Goal: Transaction & Acquisition: Purchase product/service

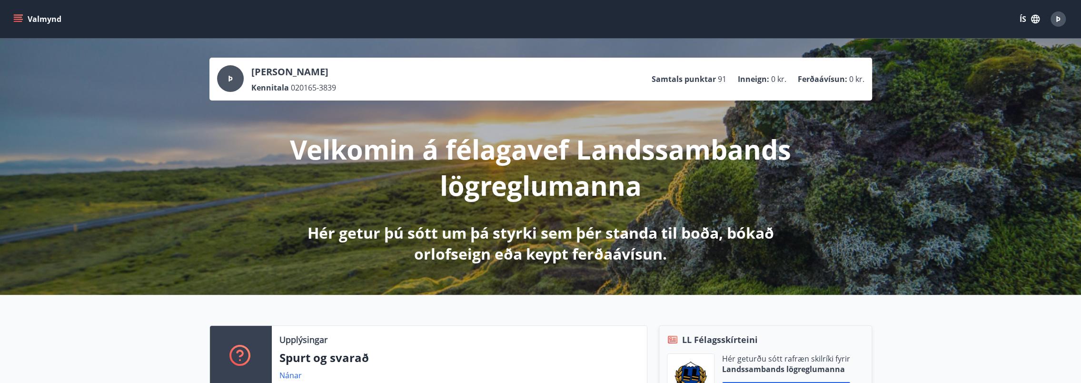
click at [19, 19] on icon "menu" at bounding box center [19, 19] width 10 height 1
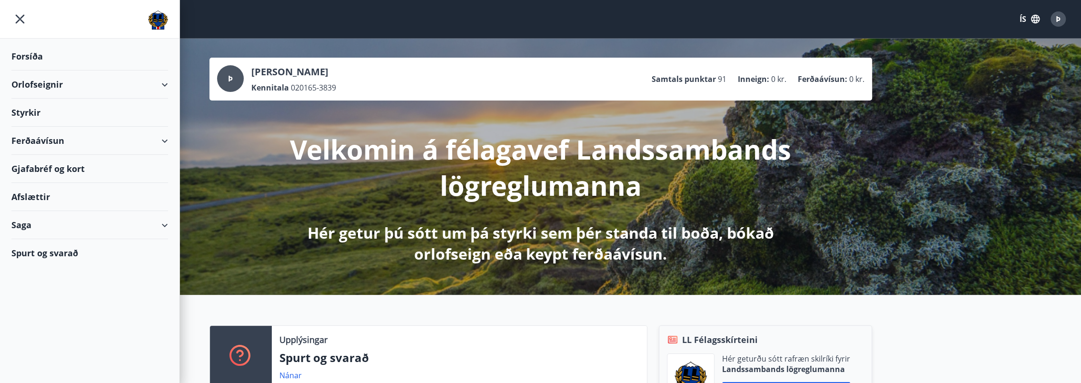
click at [48, 140] on div "Ferðaávísun" at bounding box center [89, 141] width 157 height 28
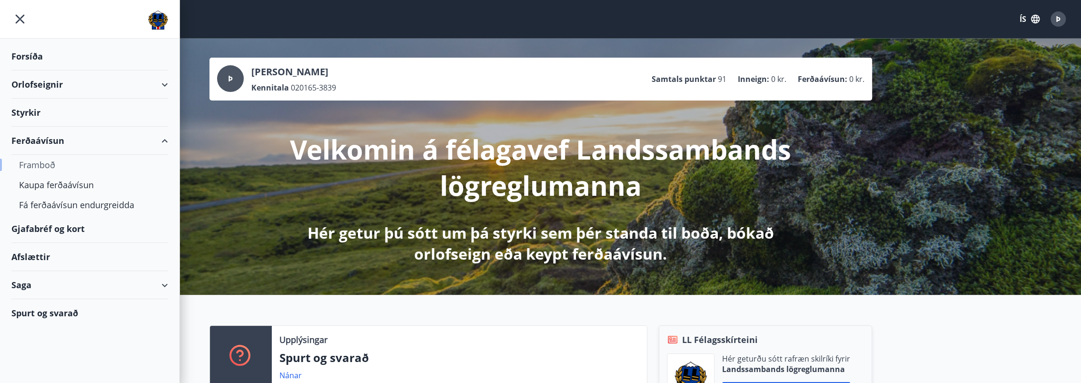
click at [53, 164] on div "Framboð" at bounding box center [89, 165] width 141 height 20
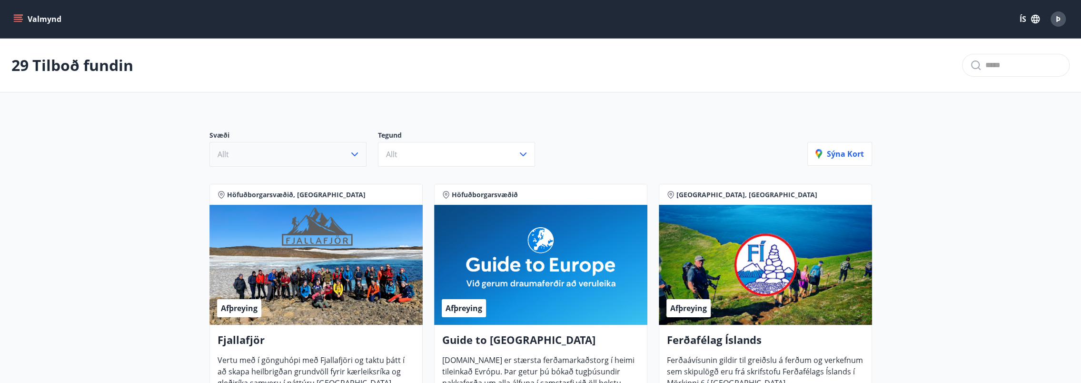
click at [357, 158] on icon "button" at bounding box center [354, 154] width 11 height 11
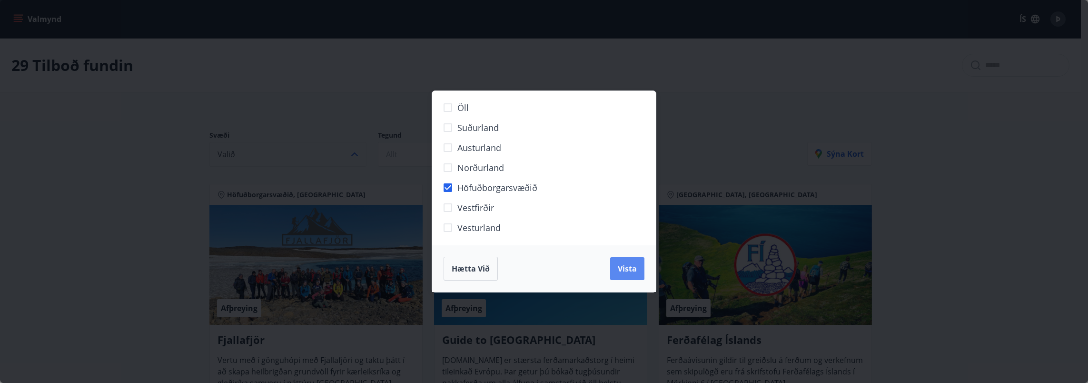
click at [641, 266] on button "Vista" at bounding box center [627, 268] width 34 height 23
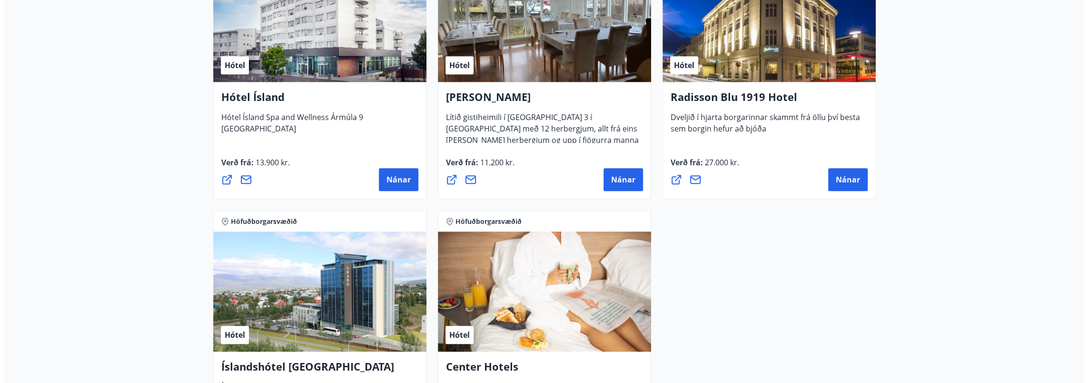
scroll to position [762, 0]
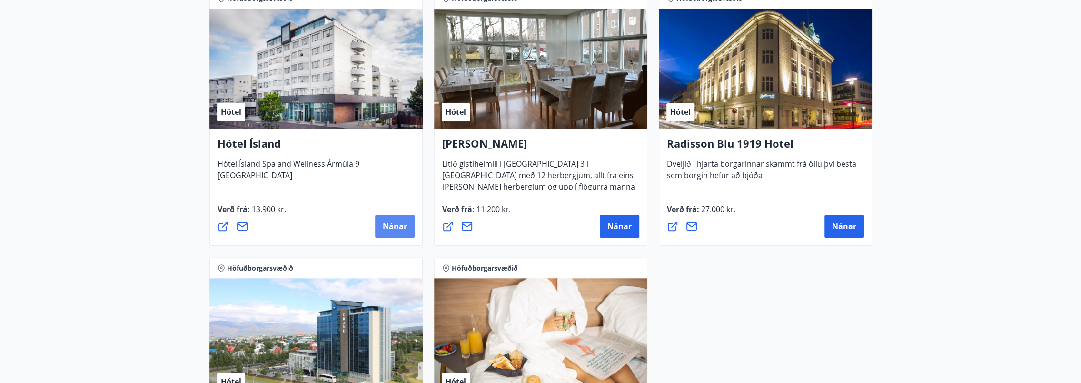
click at [397, 227] on span "Nánar" at bounding box center [395, 226] width 24 height 10
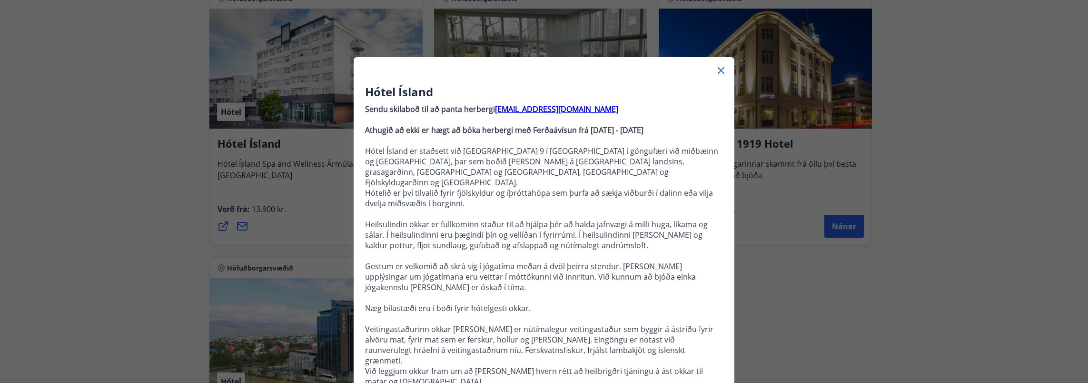
drag, startPoint x: 768, startPoint y: 282, endPoint x: 780, endPoint y: 282, distance: 11.9
click at [770, 282] on div "Hótel Ísland Sendu skilaboð til að panta herbergi [EMAIL_ADDRESS][DOMAIN_NAME] …" at bounding box center [544, 191] width 1088 height 383
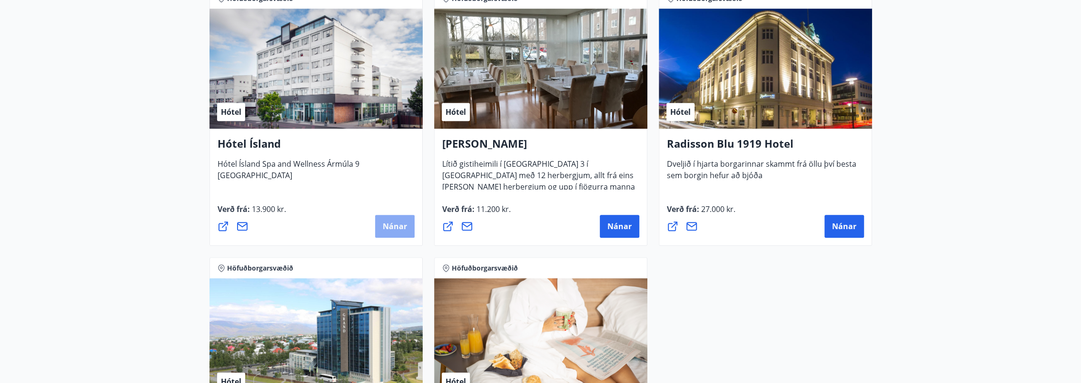
click at [399, 227] on span "Nánar" at bounding box center [395, 226] width 24 height 10
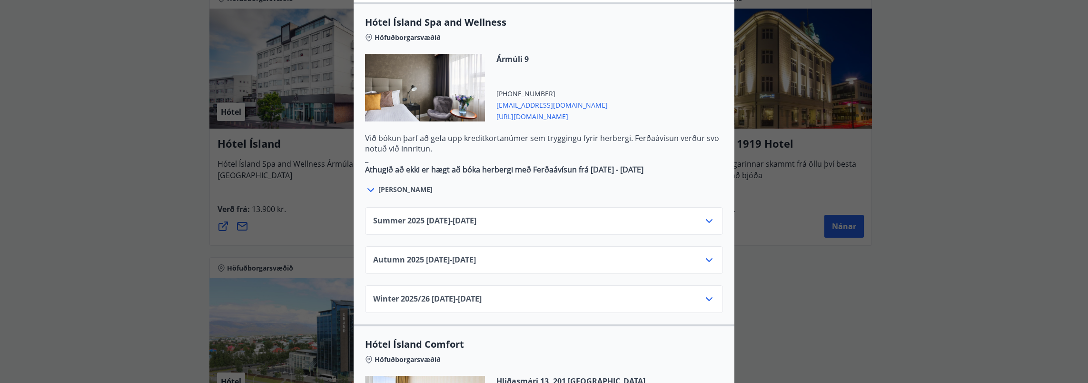
scroll to position [524, 0]
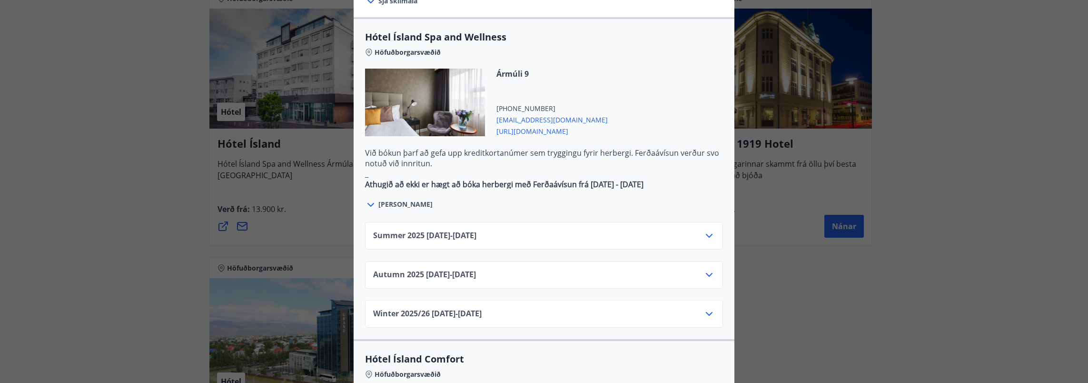
click at [704, 230] on icon at bounding box center [709, 235] width 11 height 11
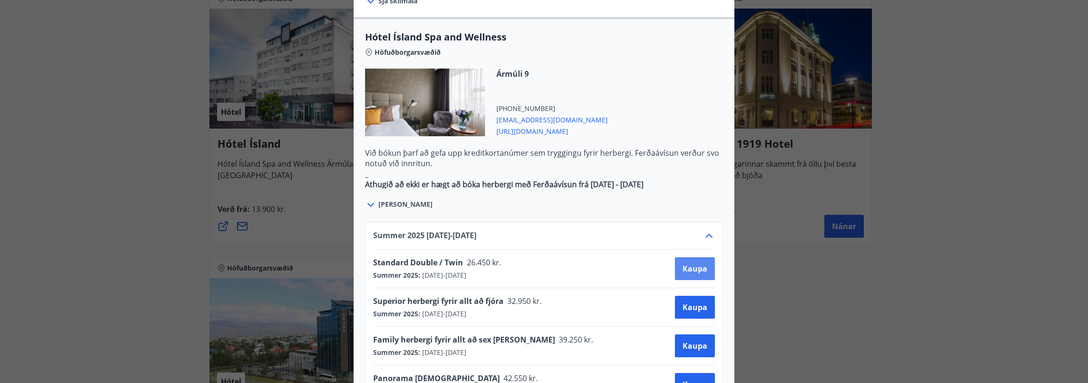
click at [691, 263] on span "Kaupa" at bounding box center [695, 268] width 25 height 10
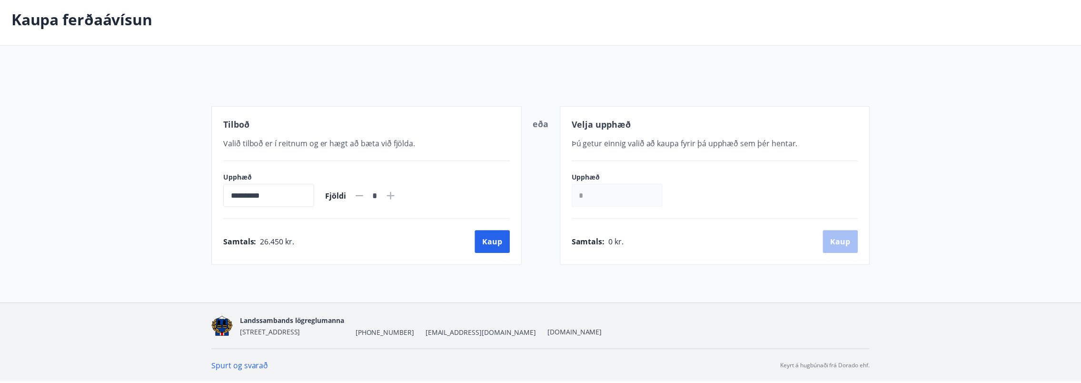
scroll to position [45, 0]
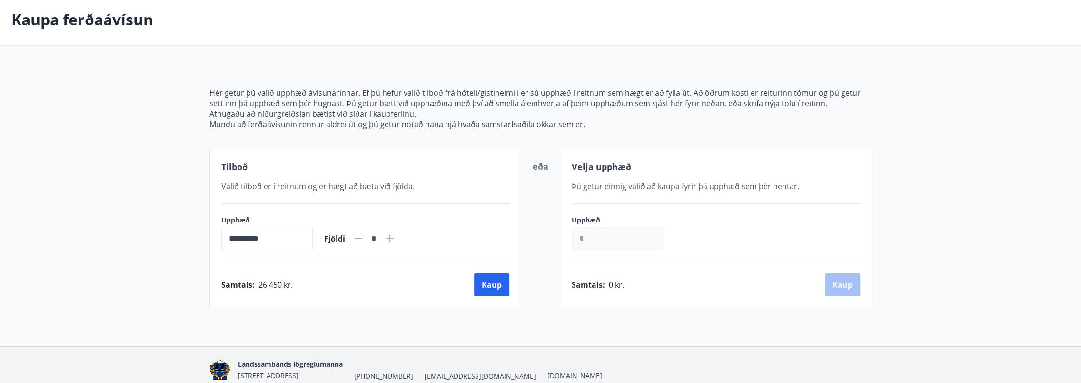
click at [394, 238] on icon at bounding box center [390, 239] width 8 height 8
type input "*"
click at [495, 278] on button "Kaup" at bounding box center [491, 284] width 35 height 23
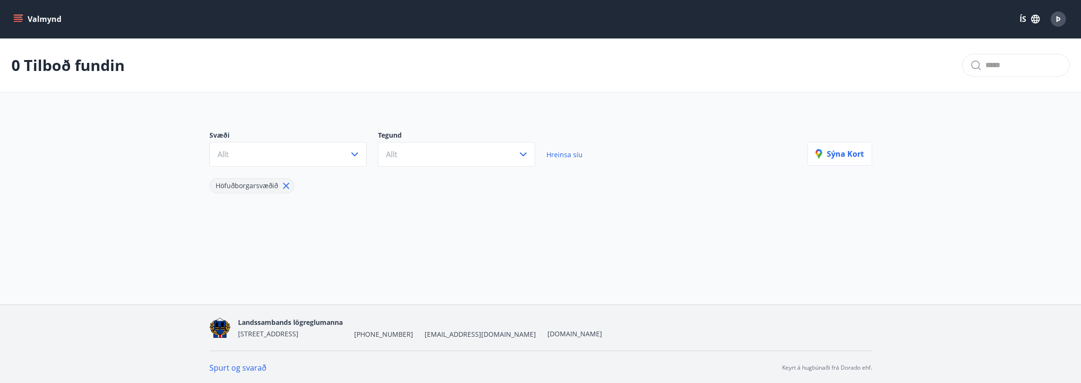
scroll to position [1, 0]
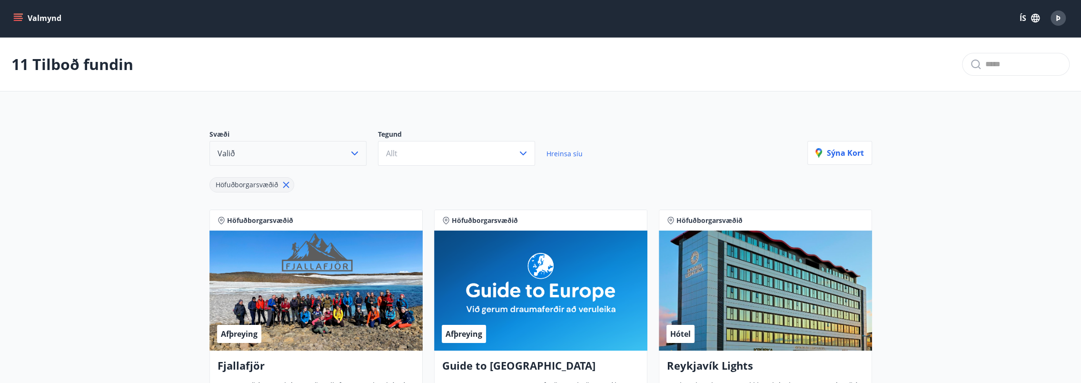
click at [348, 150] on button "Valið" at bounding box center [287, 153] width 157 height 25
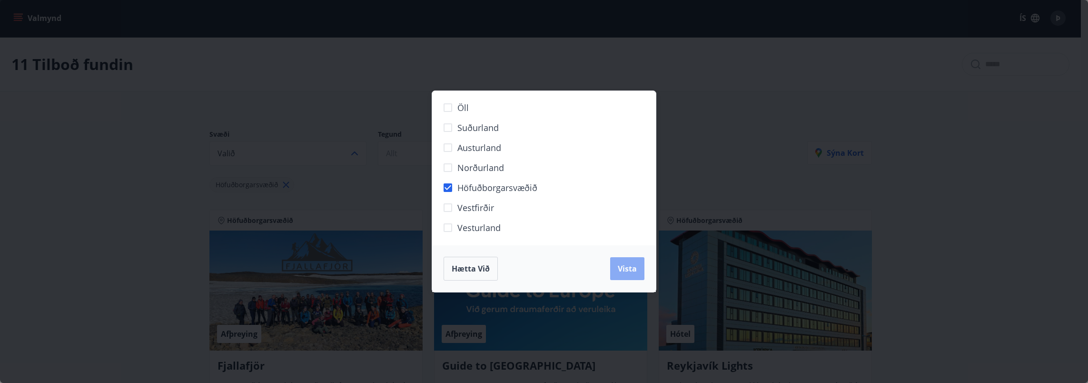
click at [634, 264] on span "Vista" at bounding box center [627, 268] width 19 height 10
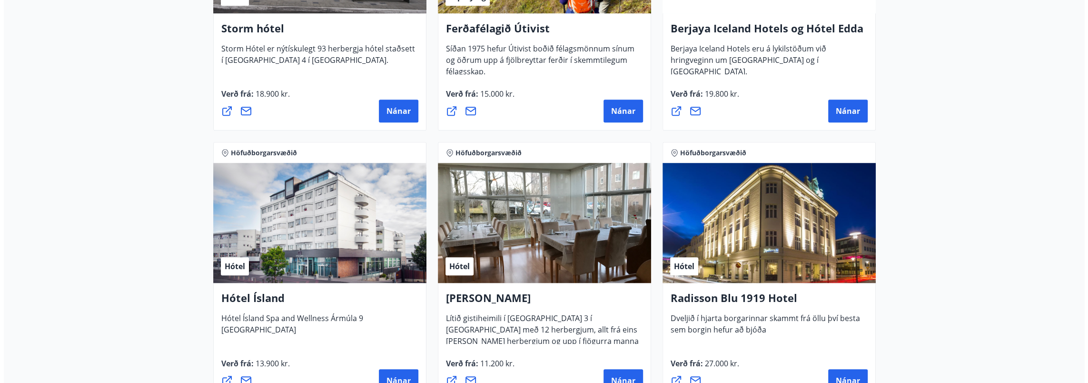
scroll to position [620, 0]
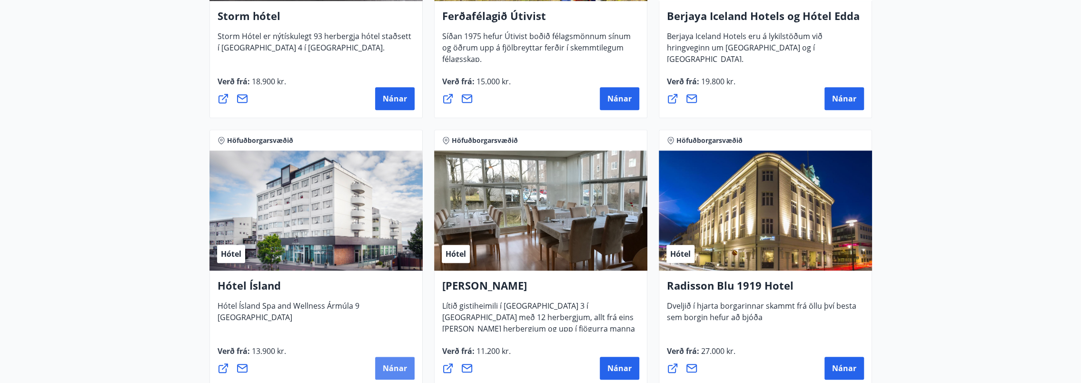
click at [394, 365] on span "Nánar" at bounding box center [395, 368] width 24 height 10
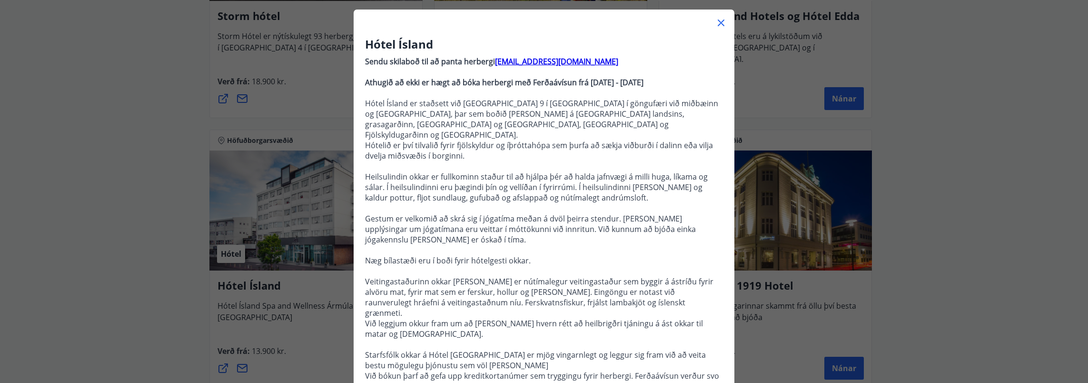
scroll to position [0, 0]
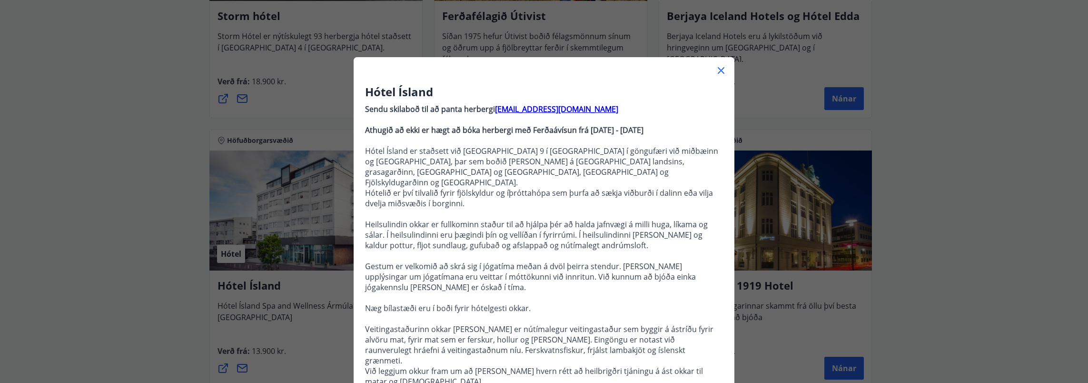
click at [334, 329] on div "Hótel Ísland Sendu skilaboð til að panta herbergi [EMAIL_ADDRESS][DOMAIN_NAME] …" at bounding box center [544, 191] width 1088 height 383
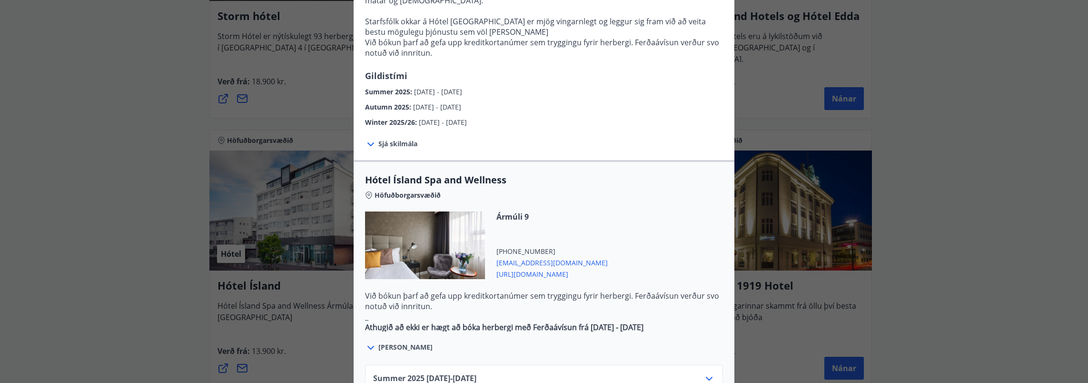
scroll to position [286, 0]
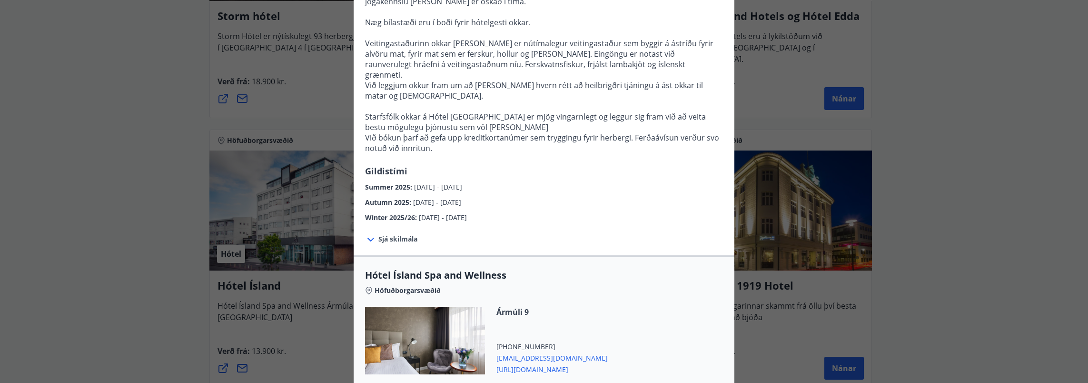
click at [1007, 183] on div "Hótel Ísland Sendu skilaboð til að panta herbergi [EMAIL_ADDRESS][DOMAIN_NAME] …" at bounding box center [544, 191] width 1088 height 383
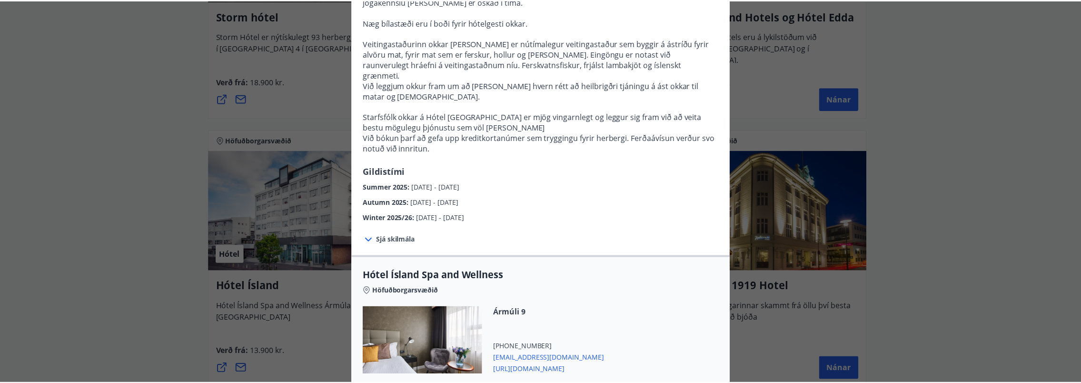
scroll to position [0, 0]
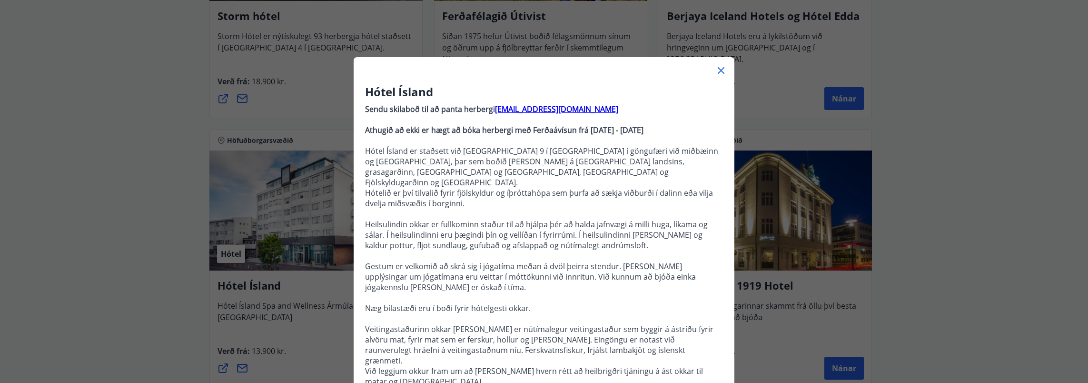
click at [719, 68] on icon at bounding box center [721, 70] width 11 height 11
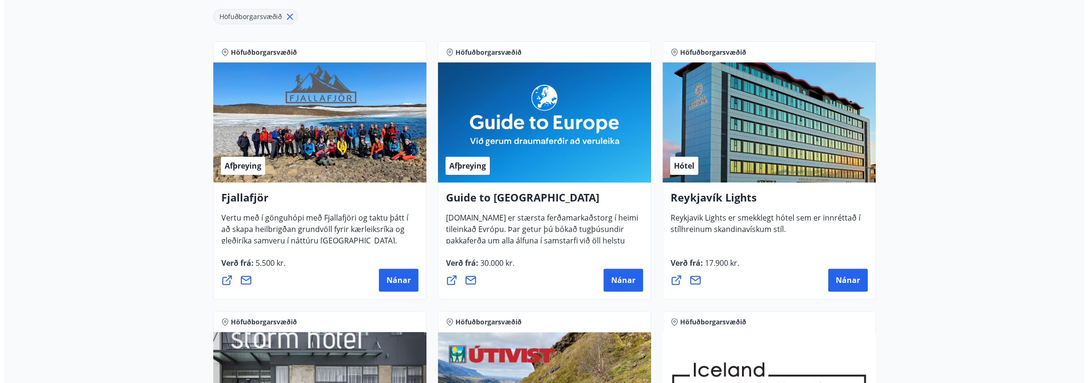
scroll to position [144, 0]
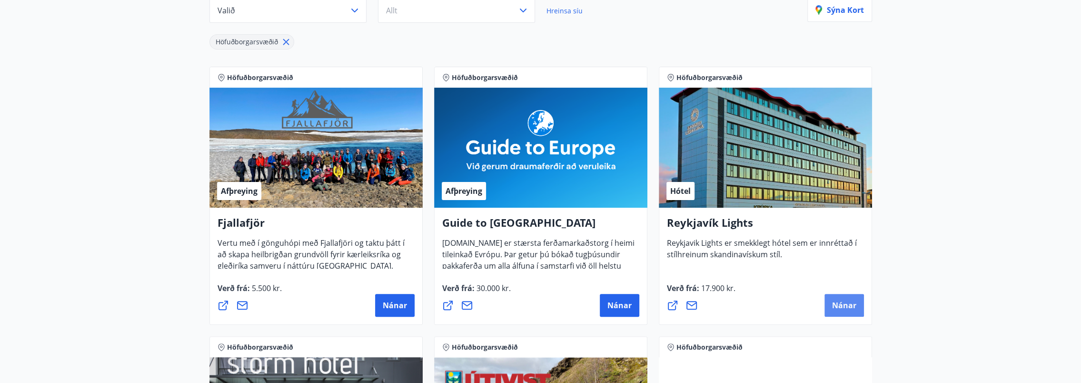
click at [844, 308] on span "Nánar" at bounding box center [844, 305] width 24 height 10
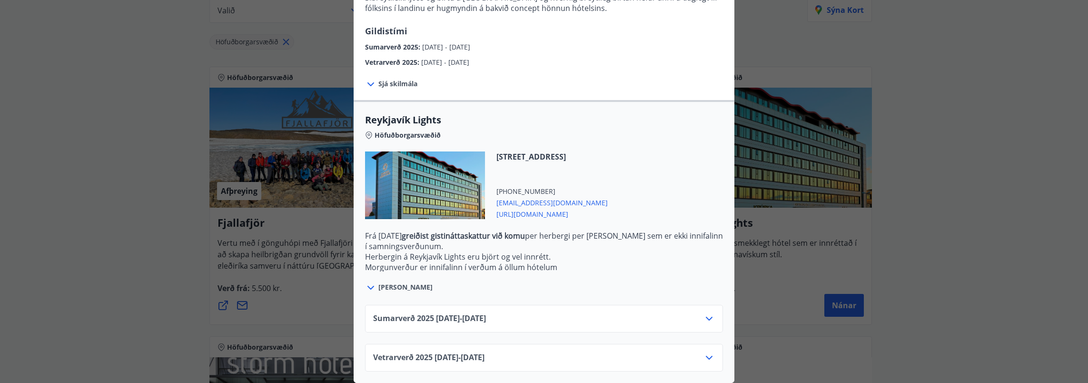
scroll to position [217, 0]
click at [644, 317] on div "Sumarverð [PHONE_NUMBER][DATE] - [DATE]" at bounding box center [544, 322] width 342 height 19
click at [704, 313] on icon at bounding box center [709, 318] width 11 height 11
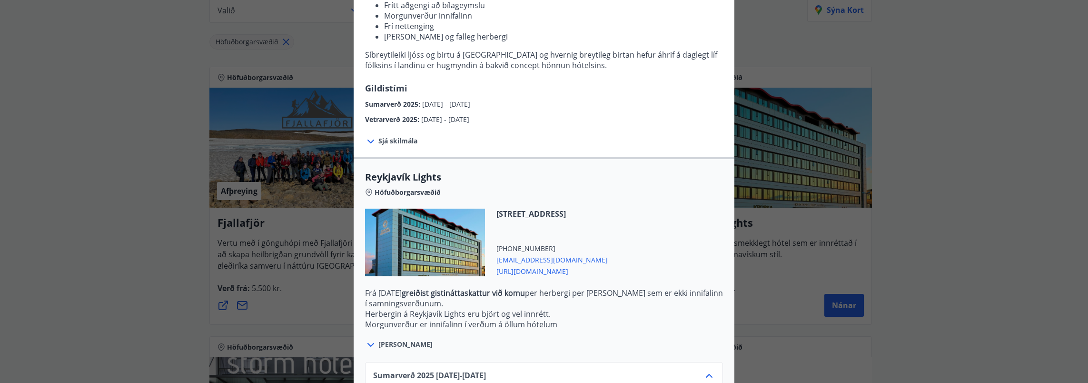
scroll to position [151, 0]
click at [464, 187] on div "Höfuðborgarsvæðið" at bounding box center [544, 192] width 358 height 13
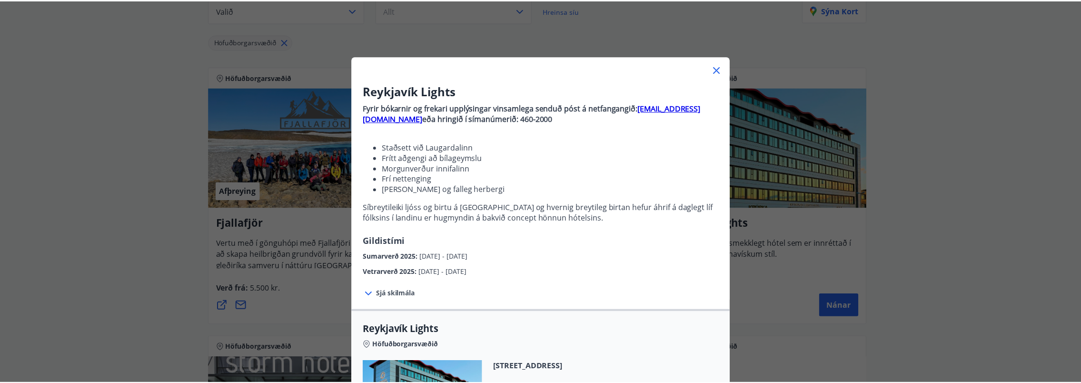
scroll to position [0, 0]
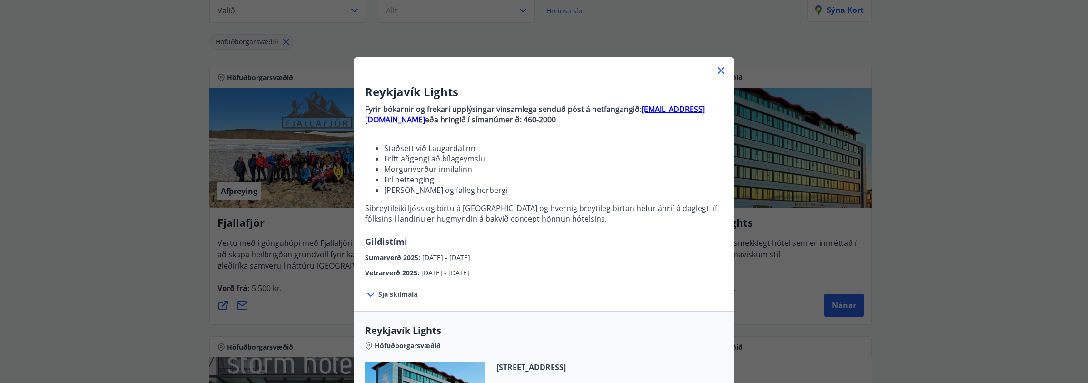
click at [718, 72] on icon at bounding box center [721, 70] width 7 height 7
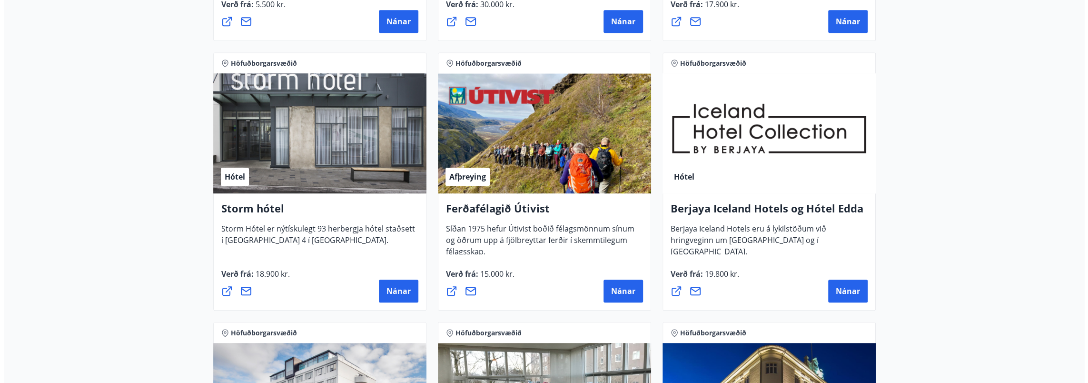
scroll to position [429, 0]
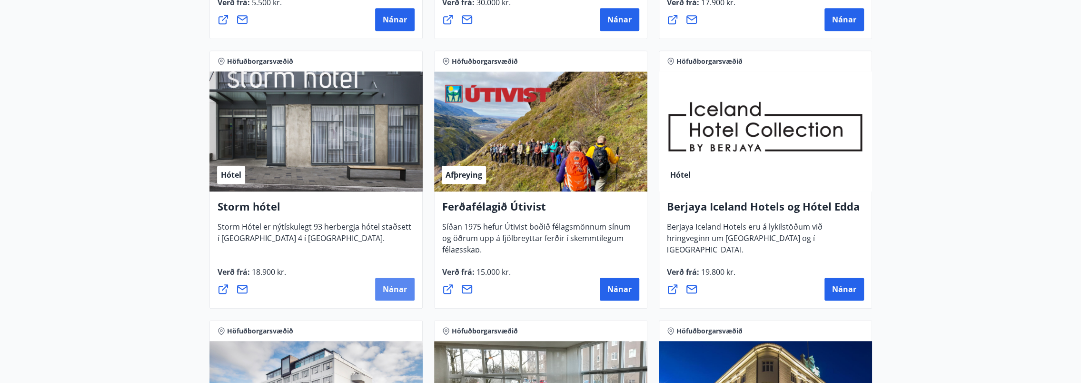
click at [395, 281] on button "Nánar" at bounding box center [395, 289] width 40 height 23
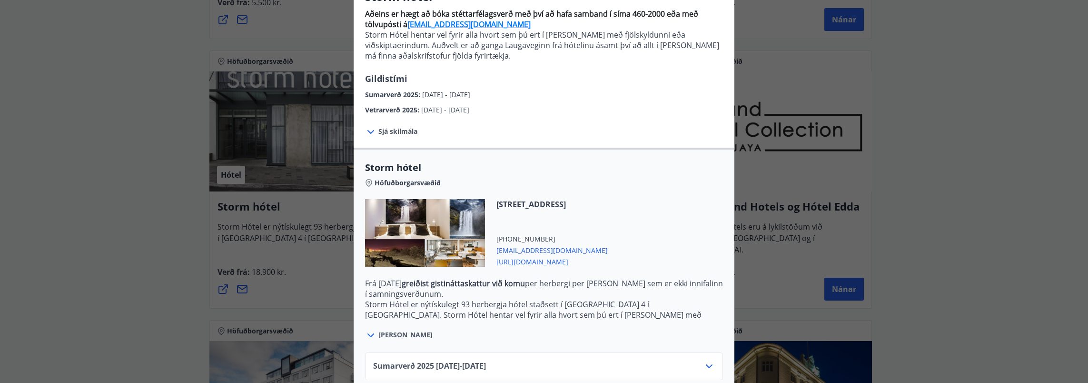
scroll to position [149, 0]
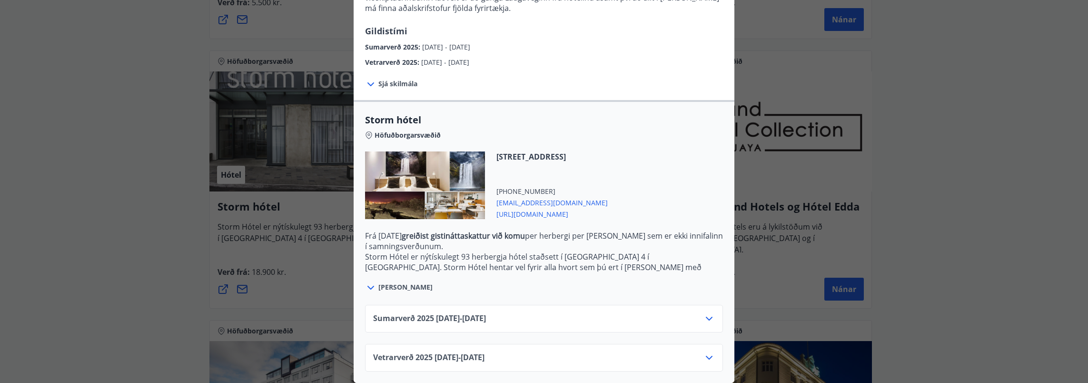
click at [699, 313] on div "Sumarverð [PHONE_NUMBER][DATE] - [DATE]" at bounding box center [544, 322] width 342 height 19
click at [704, 313] on icon at bounding box center [709, 318] width 11 height 11
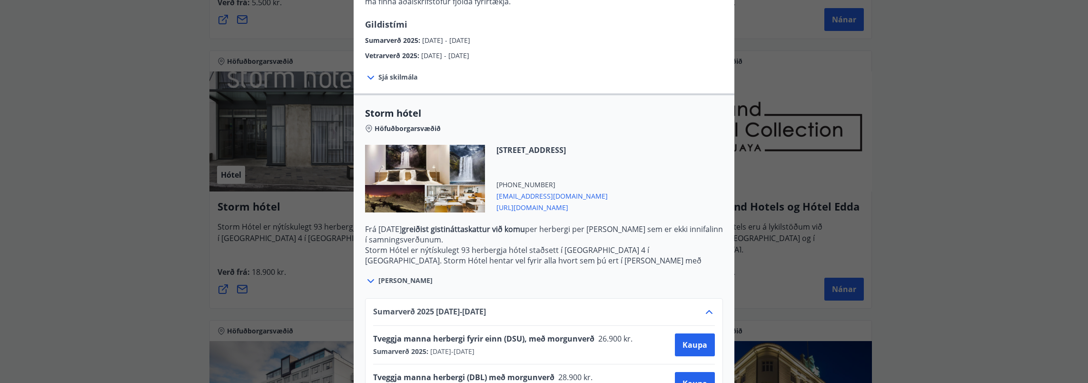
click at [528, 269] on div "[PERSON_NAME]" at bounding box center [544, 276] width 358 height 22
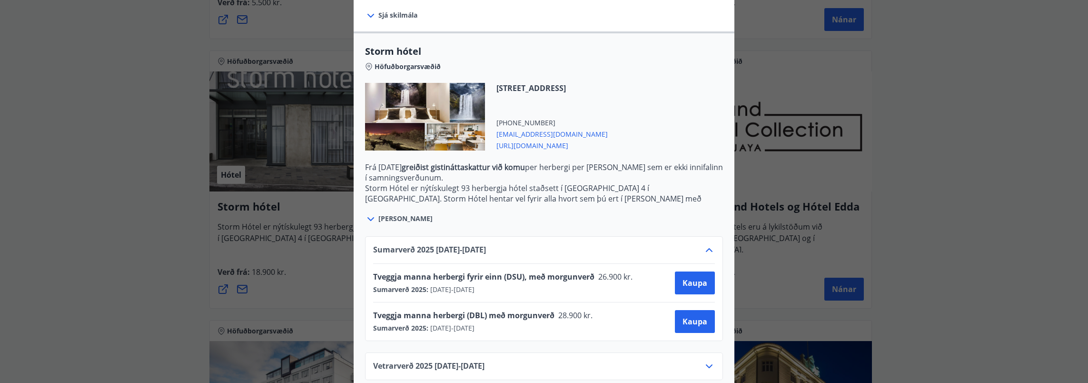
scroll to position [226, 0]
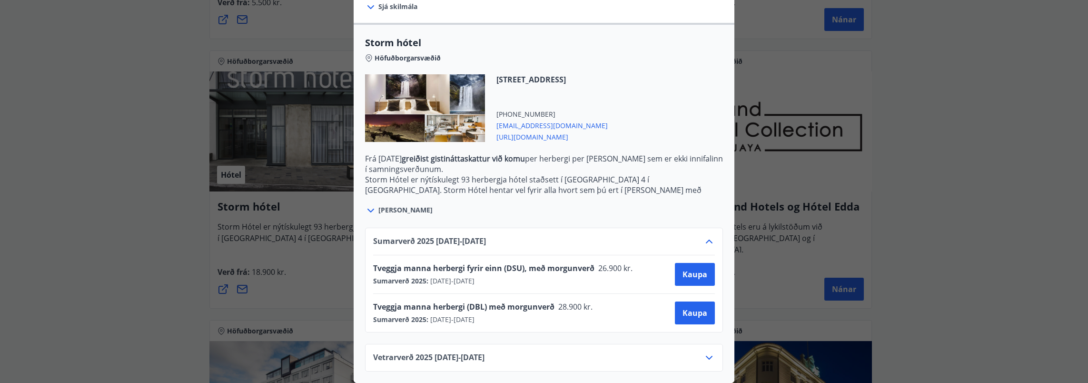
click at [824, 180] on div "Storm hótel Aðeins er hægt að bóka stéttarfélagsverð með því að hafa samband í …" at bounding box center [544, 191] width 1088 height 383
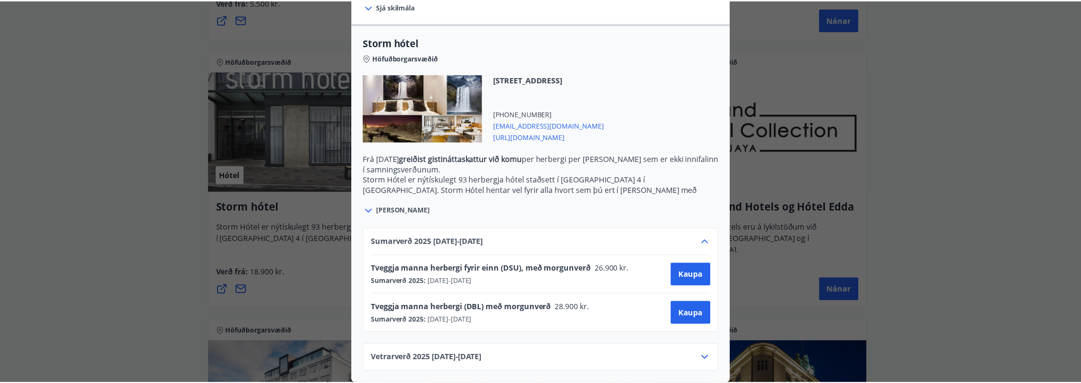
scroll to position [0, 0]
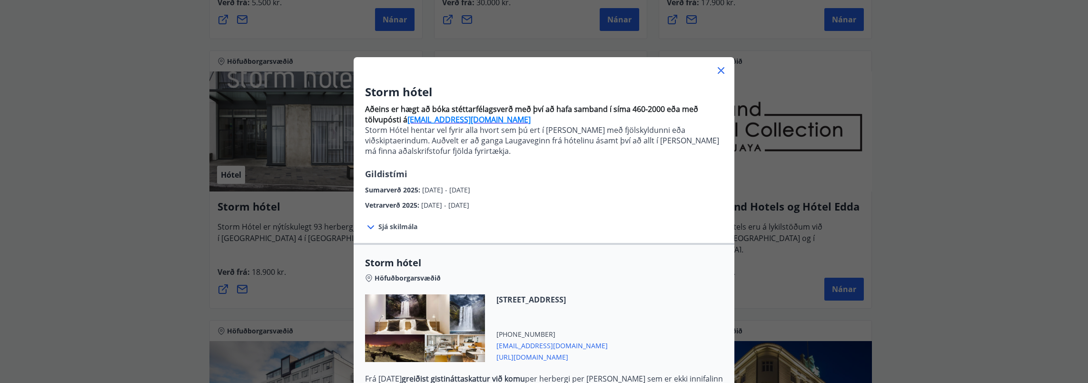
click at [716, 74] on icon at bounding box center [721, 70] width 11 height 11
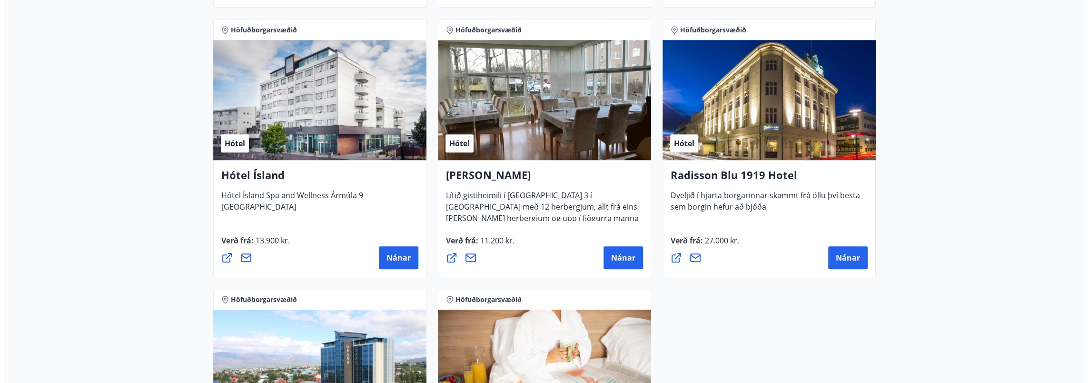
scroll to position [715, 0]
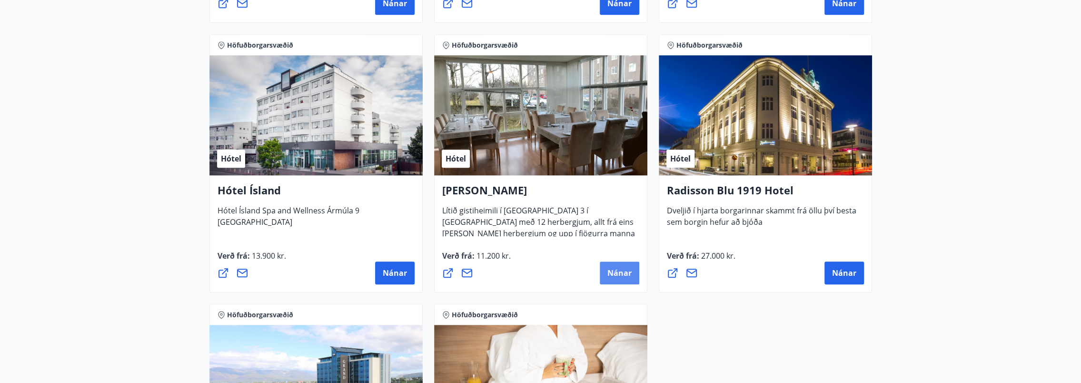
click at [625, 270] on span "Nánar" at bounding box center [619, 273] width 24 height 10
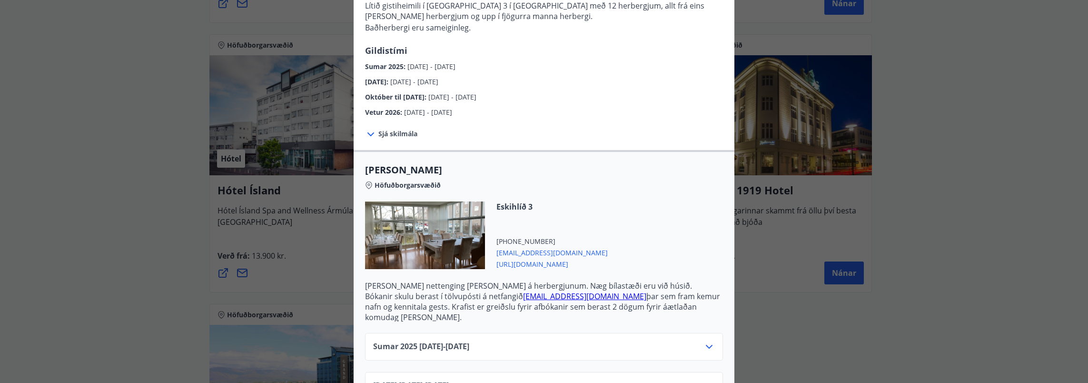
scroll to position [143, 0]
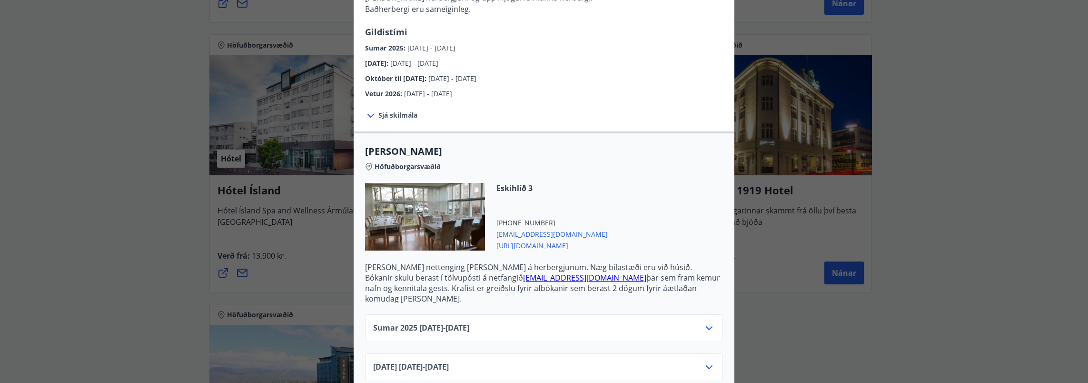
click at [514, 303] on div "Sumar [PHONE_NUMBER][DATE] - [DATE] September 2025 [DATE] - [DATE] Október til …" at bounding box center [544, 381] width 381 height 156
click at [687, 322] on div "Sumar [PHONE_NUMBER][DATE] - [DATE]" at bounding box center [544, 331] width 342 height 19
click at [704, 322] on icon at bounding box center [709, 327] width 11 height 11
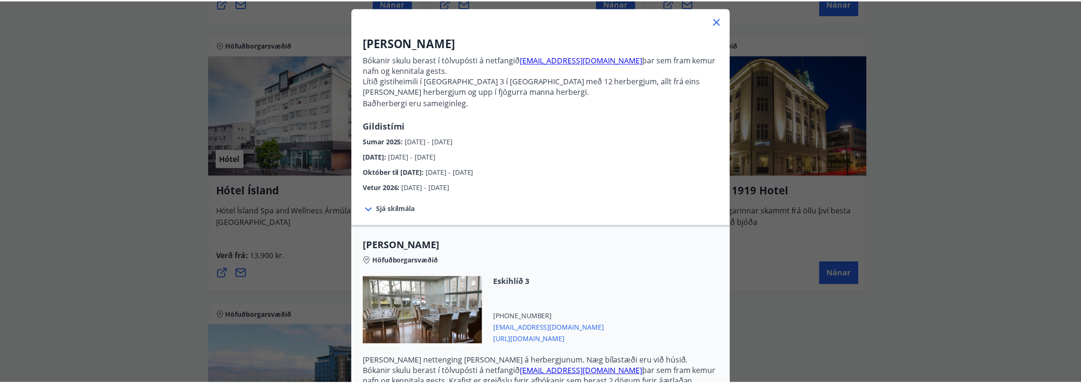
scroll to position [0, 0]
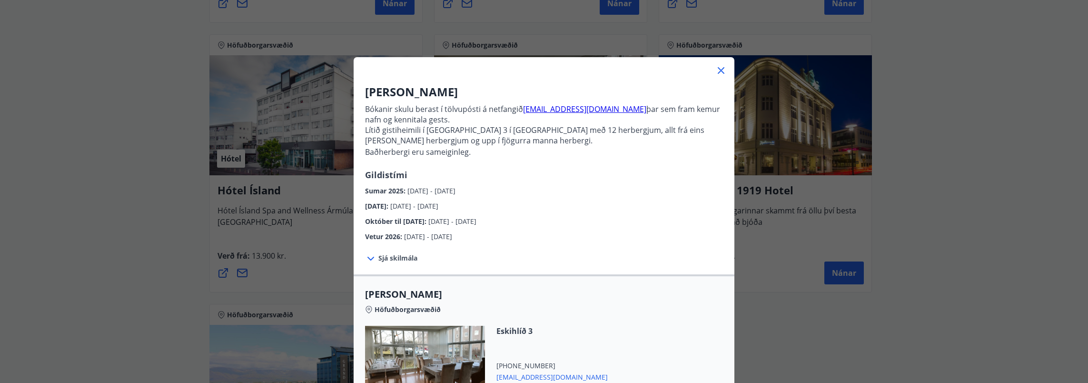
click at [718, 70] on icon at bounding box center [721, 70] width 7 height 7
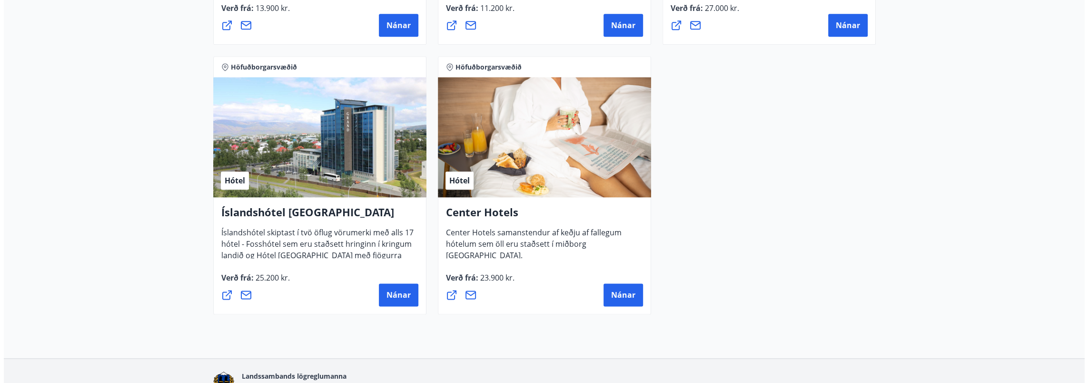
scroll to position [1001, 0]
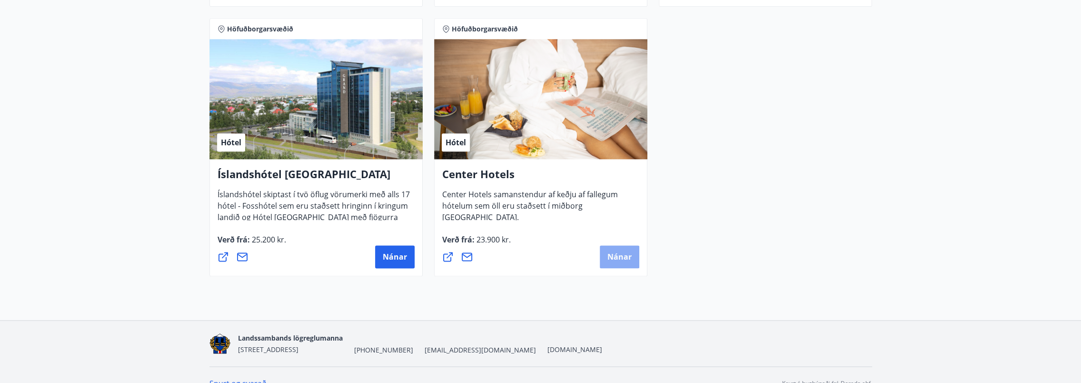
click at [619, 256] on span "Nánar" at bounding box center [619, 256] width 24 height 10
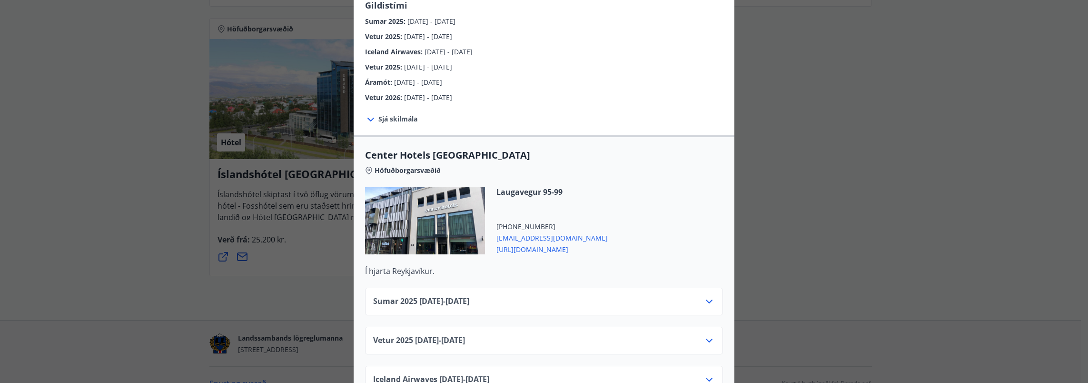
scroll to position [238, 0]
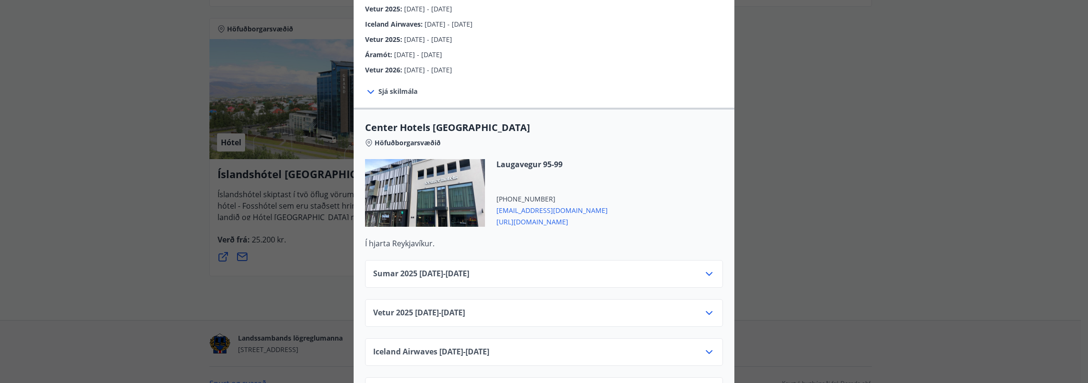
click at [678, 268] on div "Sumar [PHONE_NUMBER][DATE] - [DATE]" at bounding box center [544, 277] width 342 height 19
click at [708, 268] on icon at bounding box center [709, 273] width 11 height 11
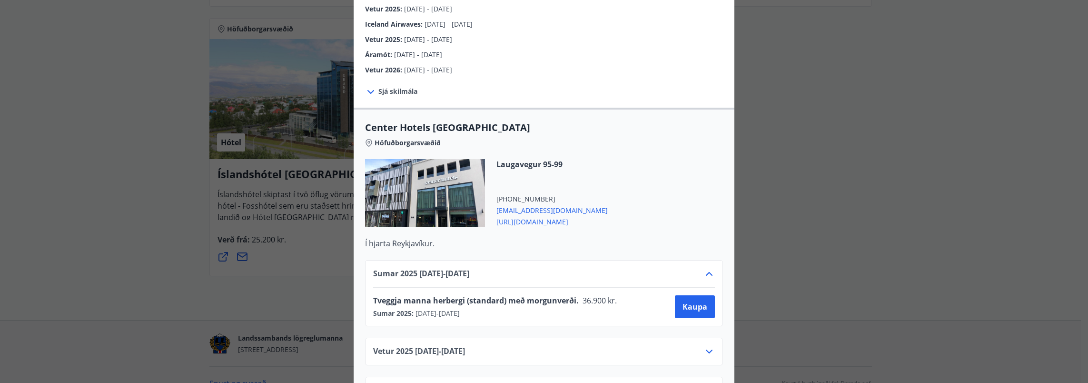
drag, startPoint x: 970, startPoint y: 255, endPoint x: 965, endPoint y: 254, distance: 4.9
click at [969, 255] on div "Center Hotels Verð er með morgunverði inniföldum og miðast við Standard Double/…" at bounding box center [544, 191] width 1088 height 383
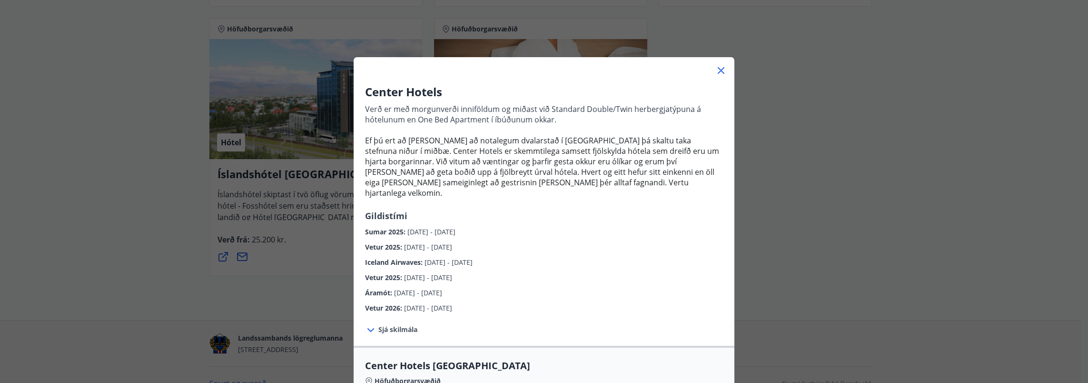
click at [721, 70] on icon at bounding box center [721, 70] width 1 height 1
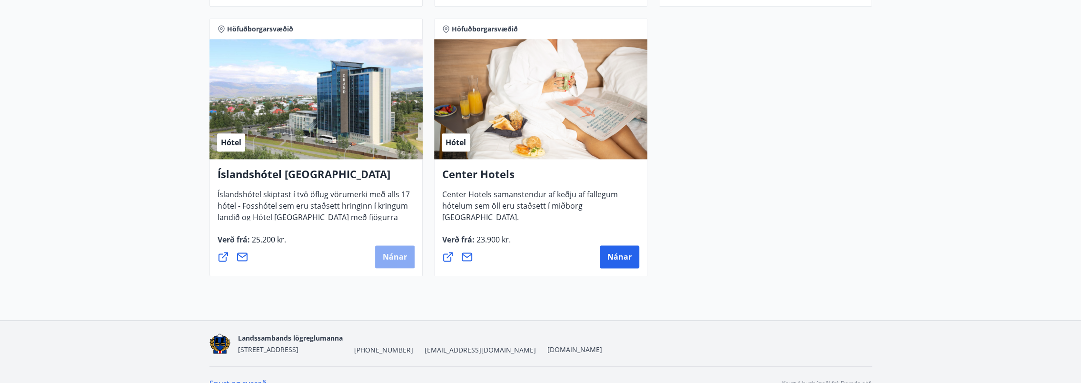
click at [394, 258] on span "Nánar" at bounding box center [395, 256] width 24 height 10
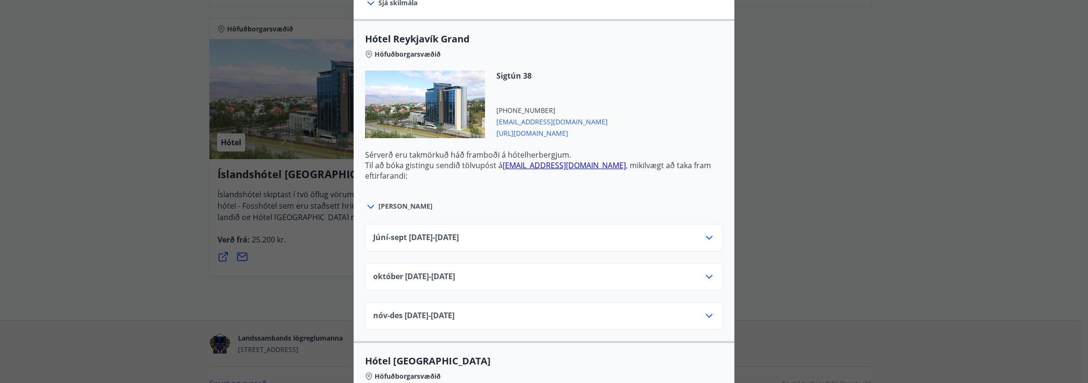
scroll to position [333, 0]
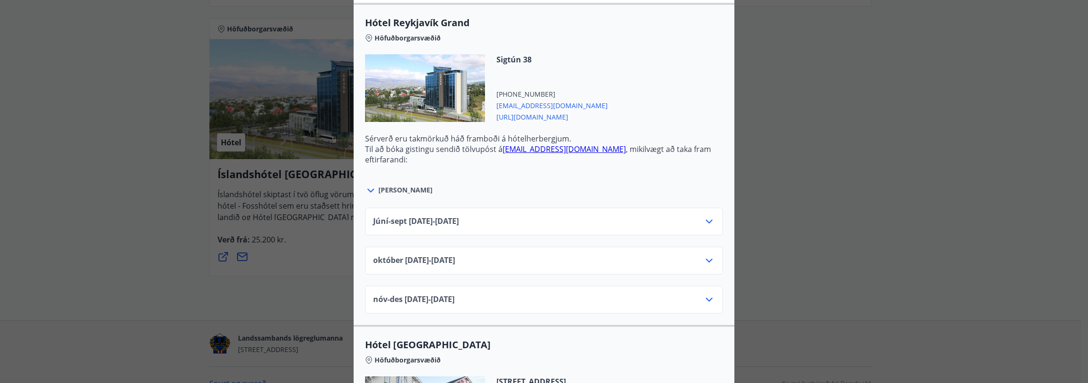
click at [704, 221] on icon at bounding box center [709, 221] width 11 height 11
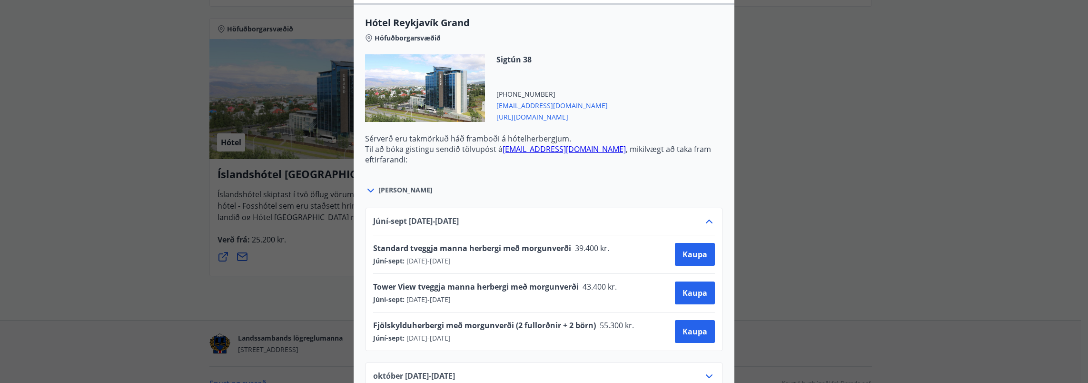
click at [791, 208] on div "Íslandshótel Reykjavík Ekki er hægt að nýta Ferðaávísun fyrir bókanir sem eru g…" at bounding box center [544, 191] width 1088 height 383
click at [699, 252] on span "Kaupa" at bounding box center [695, 254] width 25 height 10
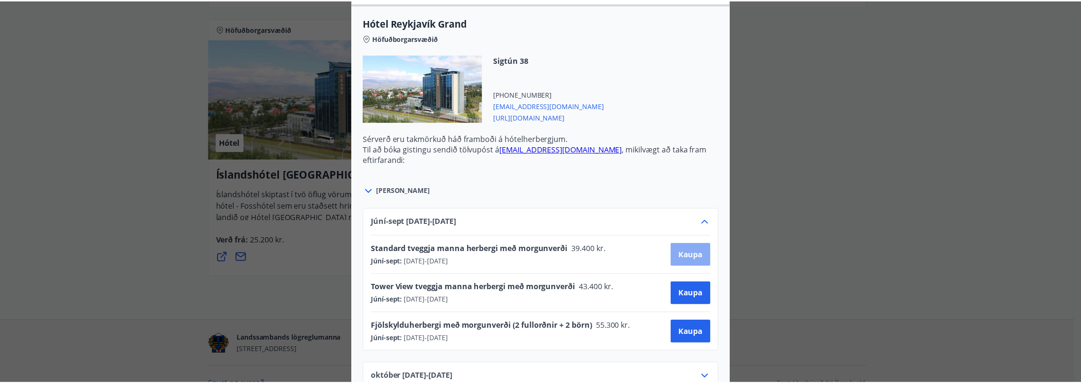
scroll to position [45, 0]
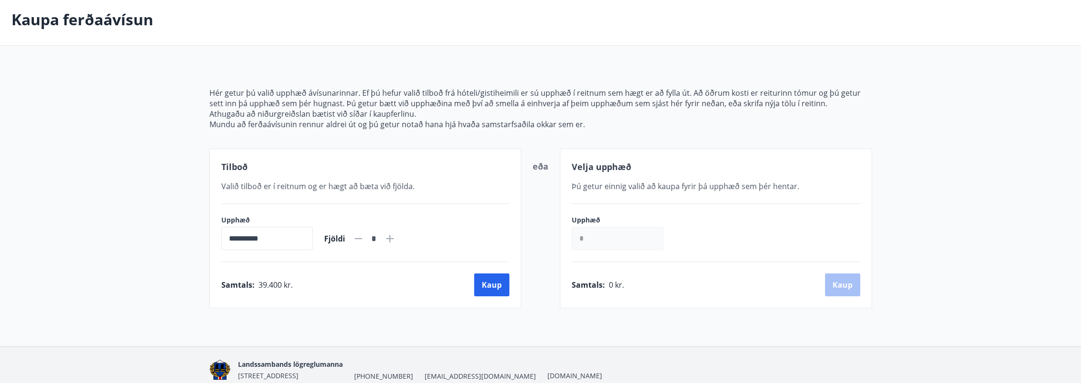
click at [390, 238] on icon at bounding box center [389, 238] width 1 height 1
type input "*"
click at [491, 280] on button "Kaup" at bounding box center [491, 284] width 35 height 23
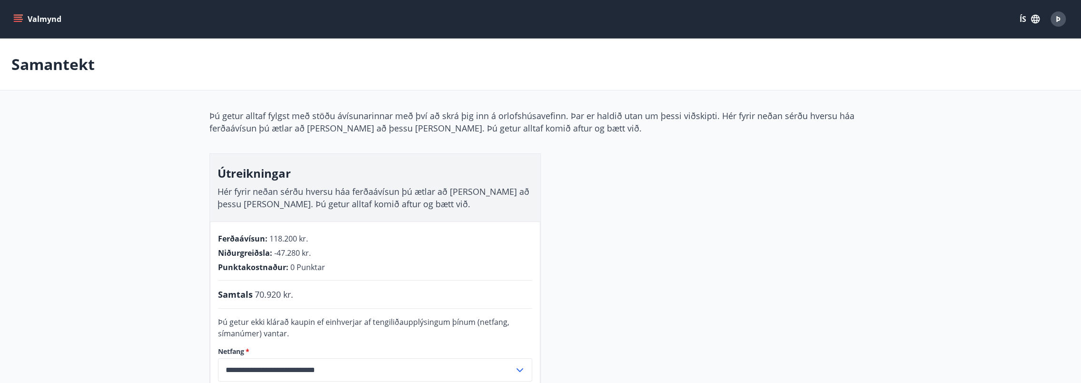
scroll to position [45, 0]
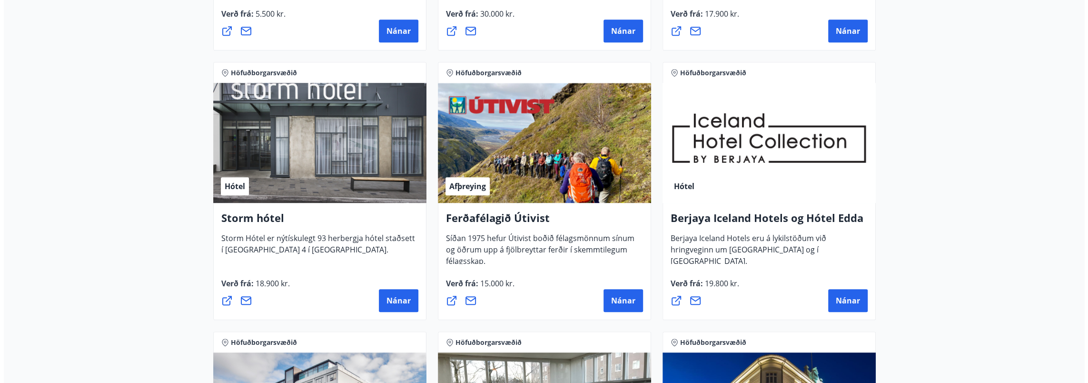
scroll to position [378, 0]
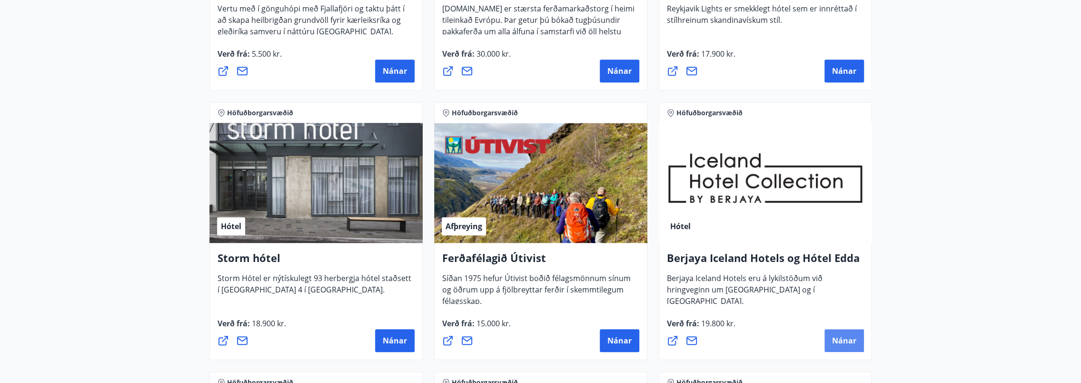
click at [832, 338] on button "Nánar" at bounding box center [845, 340] width 40 height 23
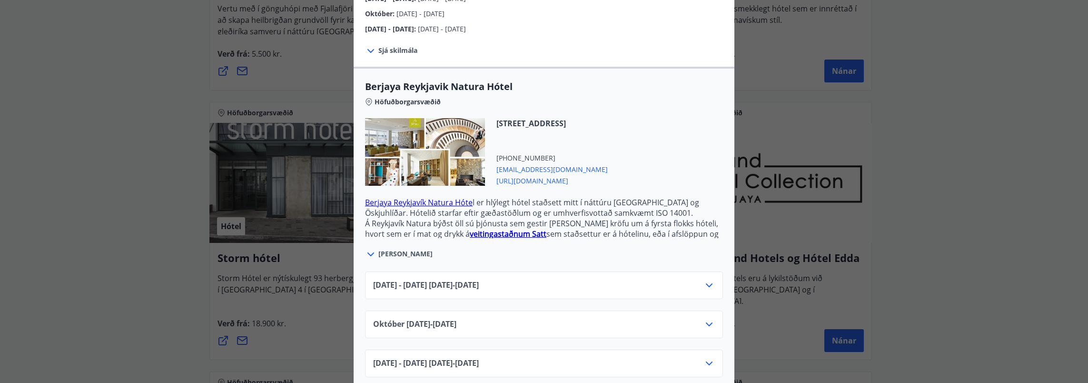
scroll to position [193, 0]
click at [704, 281] on div "[DATE] - [DATE] [DATE] - [DATE]" at bounding box center [544, 287] width 342 height 19
click at [704, 278] on icon at bounding box center [709, 283] width 11 height 11
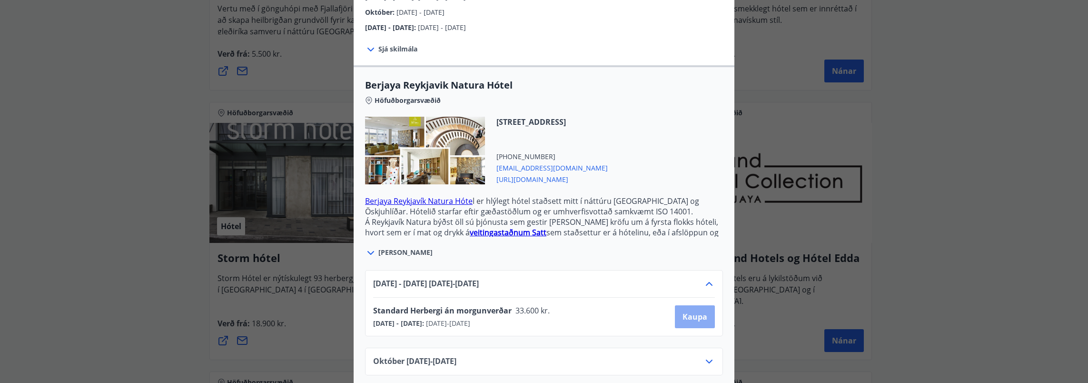
click at [699, 311] on span "Kaupa" at bounding box center [695, 316] width 25 height 10
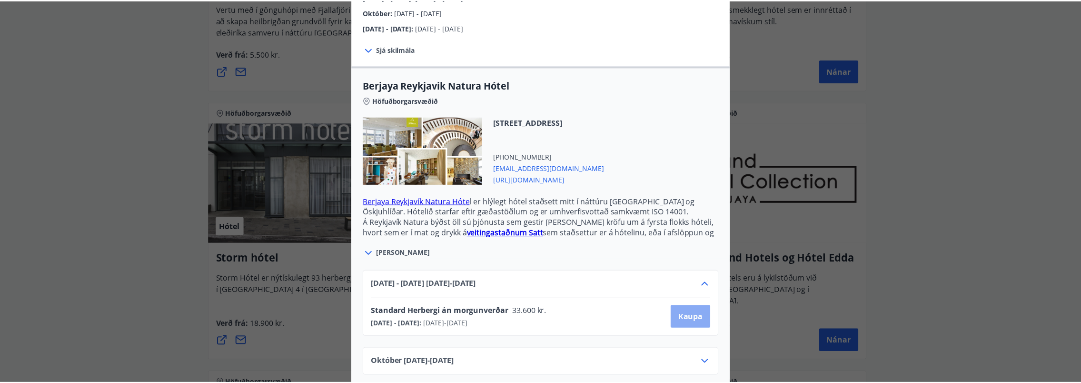
scroll to position [45, 0]
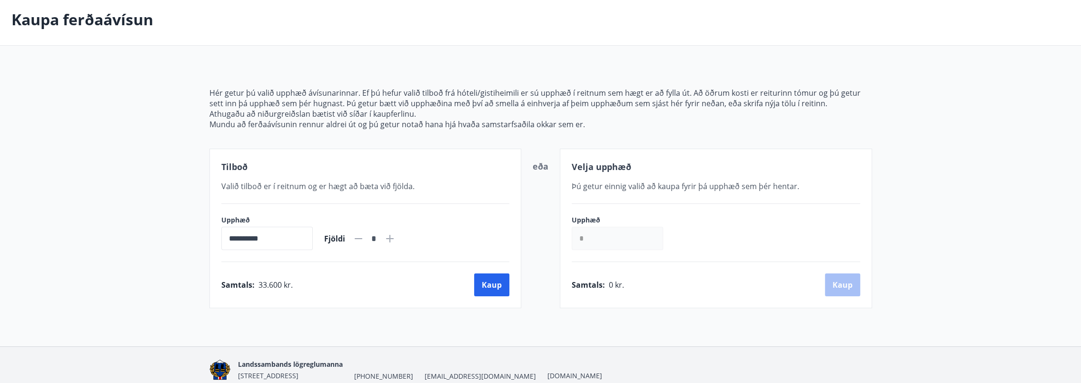
click at [396, 238] on icon at bounding box center [389, 238] width 11 height 11
type input "*"
click at [501, 285] on button "Kaup" at bounding box center [491, 284] width 35 height 23
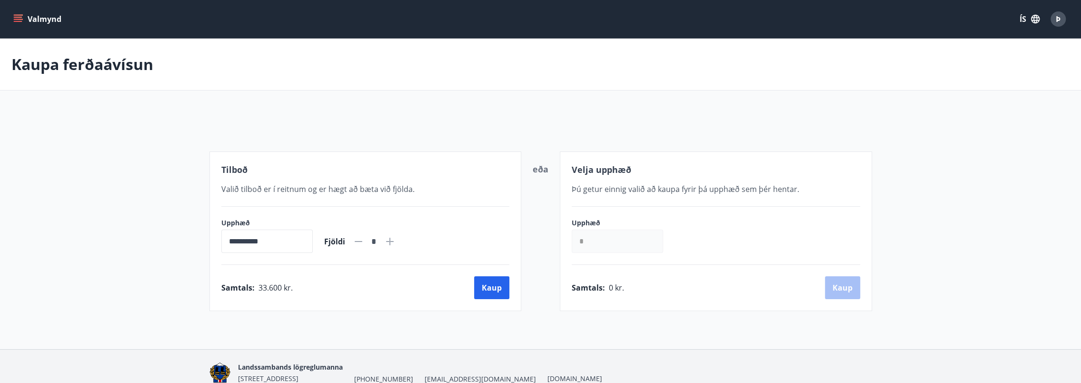
scroll to position [45, 0]
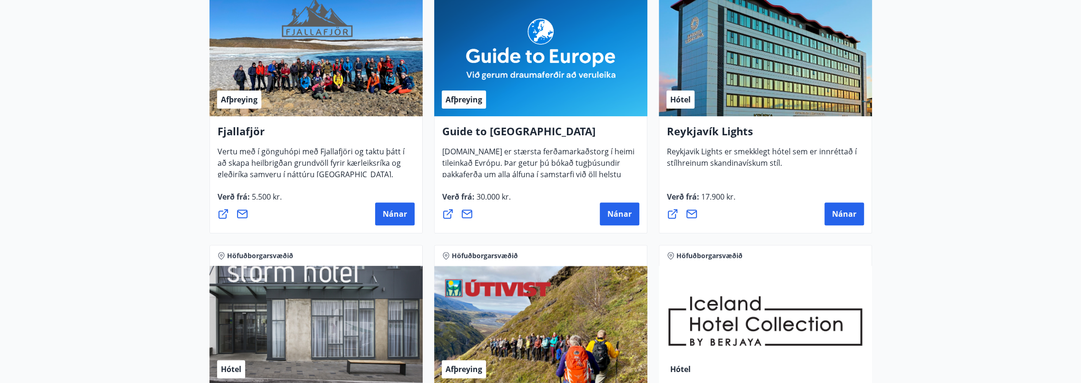
scroll to position [426, 0]
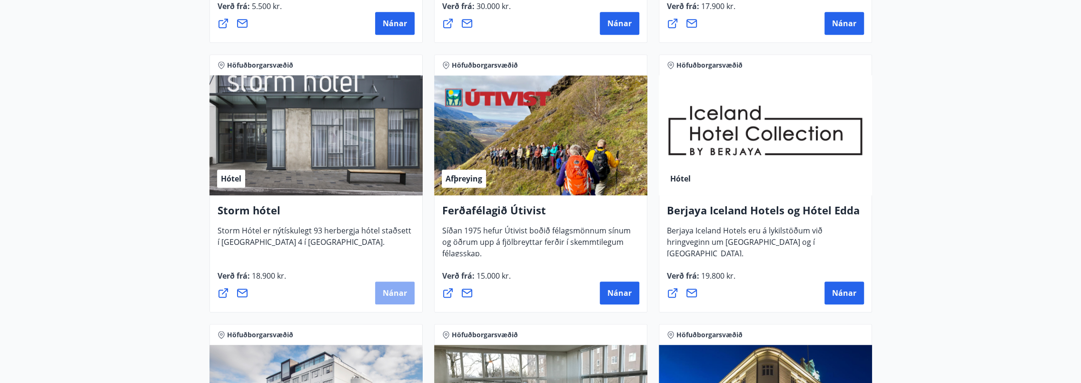
click at [406, 286] on button "Nánar" at bounding box center [395, 292] width 40 height 23
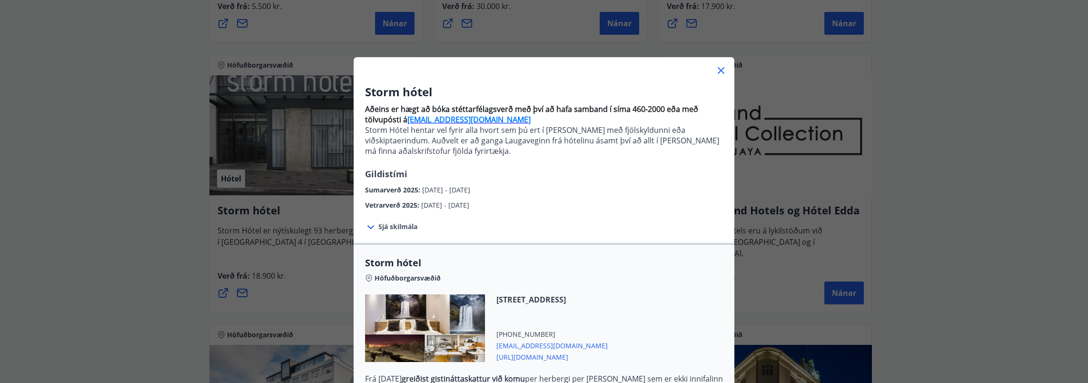
click at [112, 235] on div "Storm hótel Aðeins er hægt að bóka stéttarfélagsverð með því að hafa samband í …" at bounding box center [544, 191] width 1088 height 383
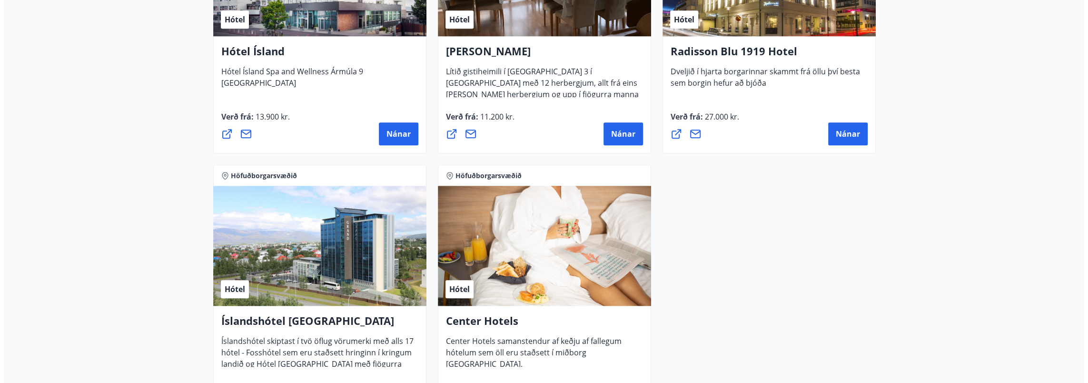
scroll to position [902, 0]
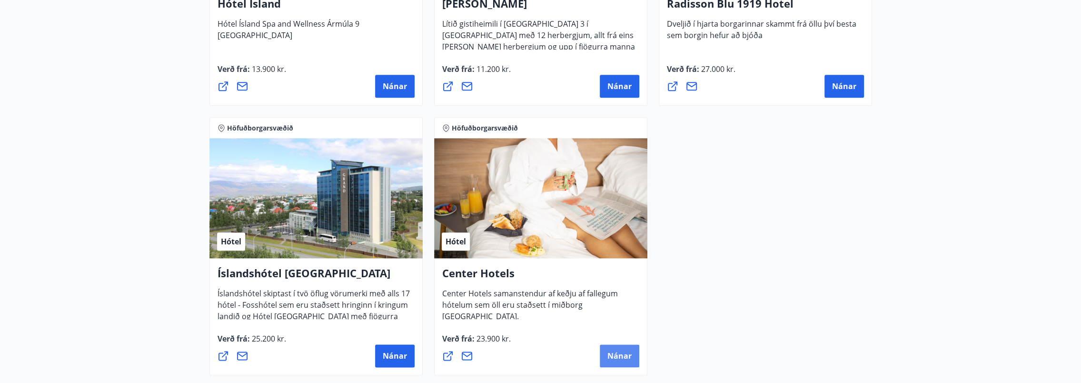
click at [608, 351] on span "Nánar" at bounding box center [619, 355] width 24 height 10
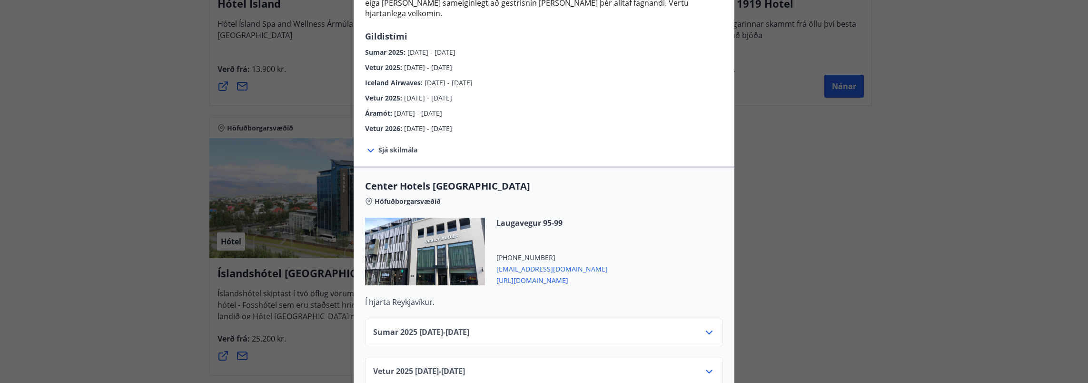
scroll to position [190, 0]
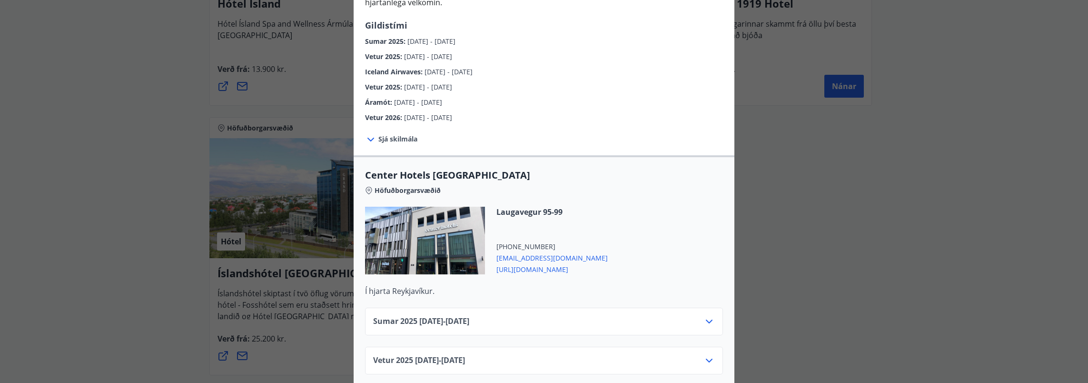
click at [668, 316] on div "Sumar [PHONE_NUMBER][DATE] - [DATE]" at bounding box center [544, 325] width 342 height 19
click at [696, 316] on div "Sumar [PHONE_NUMBER][DATE] - [DATE]" at bounding box center [544, 325] width 342 height 19
click at [704, 316] on icon at bounding box center [709, 321] width 11 height 11
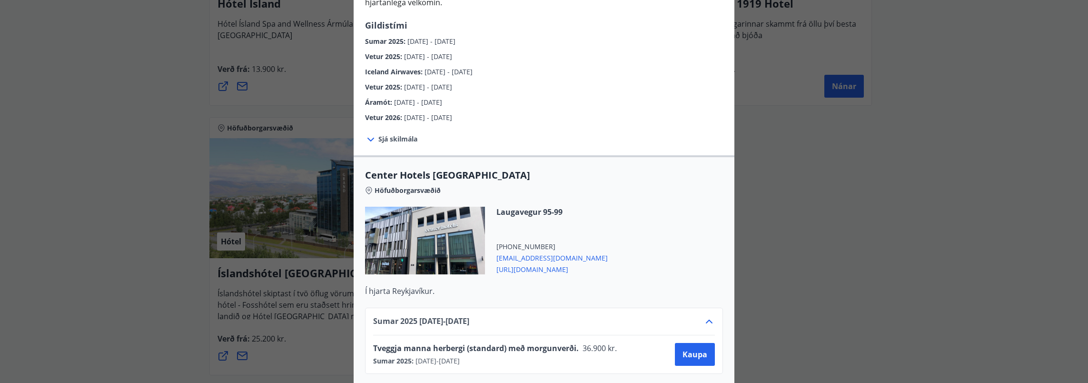
click at [814, 297] on div "Center Hotels Verð er með morgunverði inniföldum og miðast við Standard Double/…" at bounding box center [544, 191] width 1088 height 383
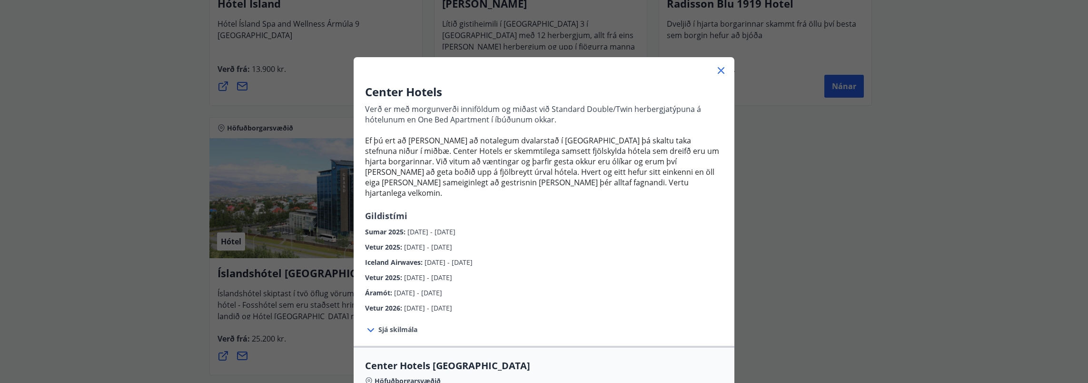
click at [718, 74] on icon at bounding box center [721, 70] width 11 height 11
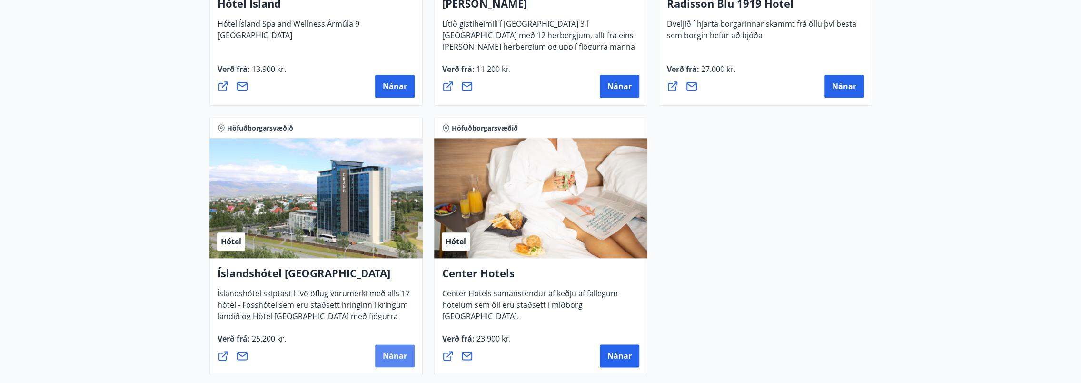
click at [376, 353] on button "Nánar" at bounding box center [395, 355] width 40 height 23
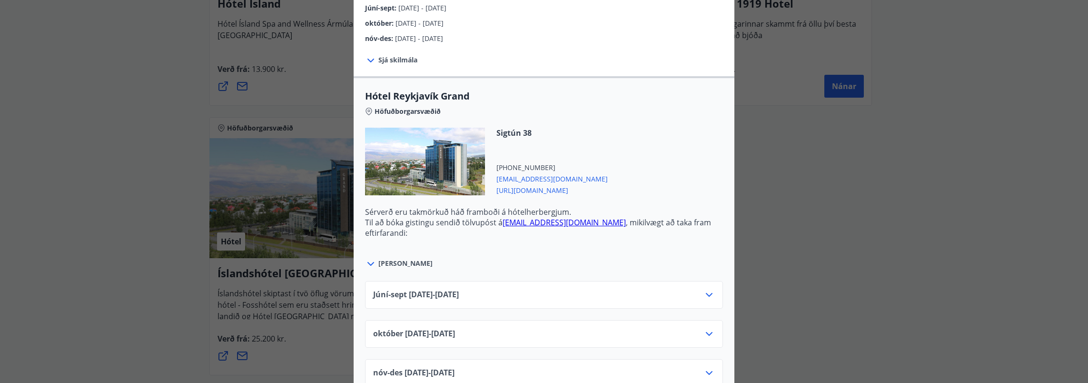
scroll to position [286, 0]
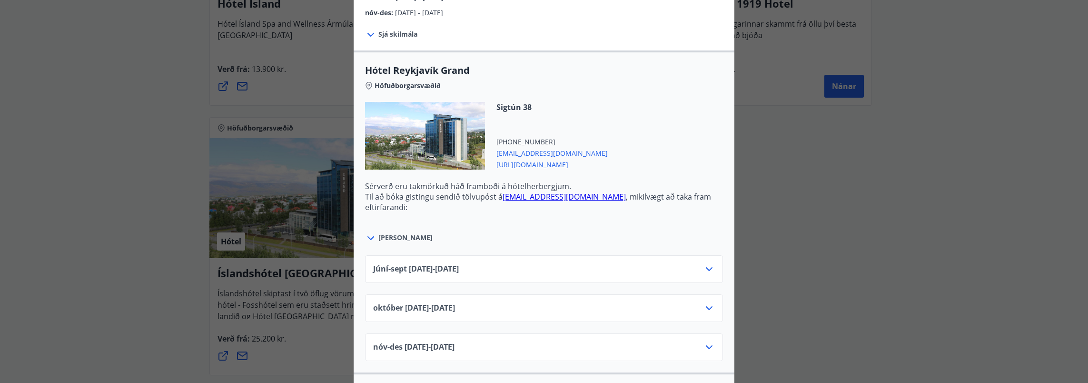
click at [705, 272] on icon at bounding box center [709, 268] width 11 height 11
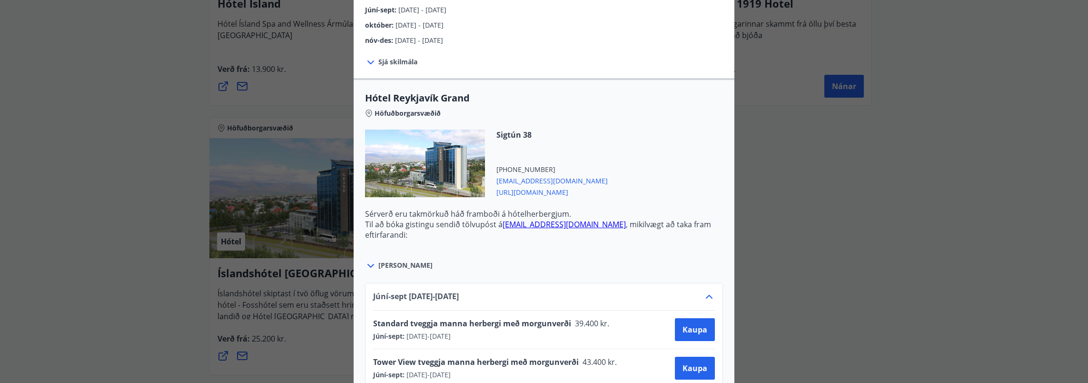
scroll to position [238, 0]
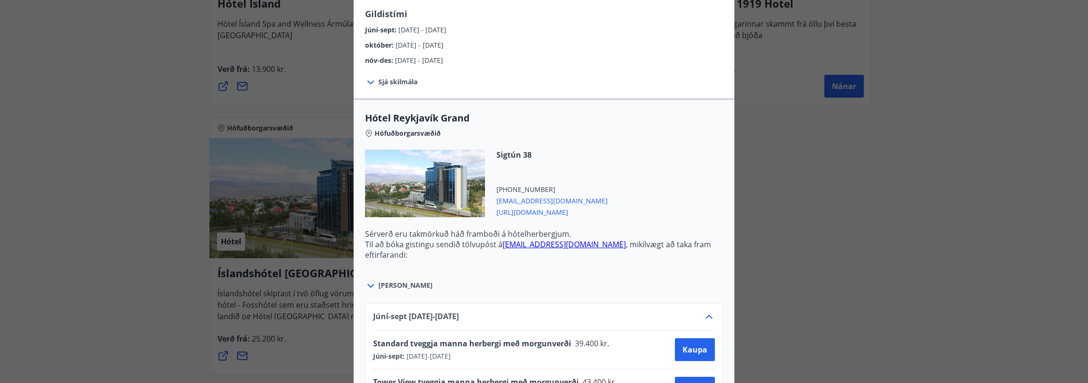
click at [102, 209] on div "Íslandshótel Reykjavík Ekki er hægt að nýta Ferðaávísun fyrir bókanir sem eru g…" at bounding box center [544, 191] width 1088 height 383
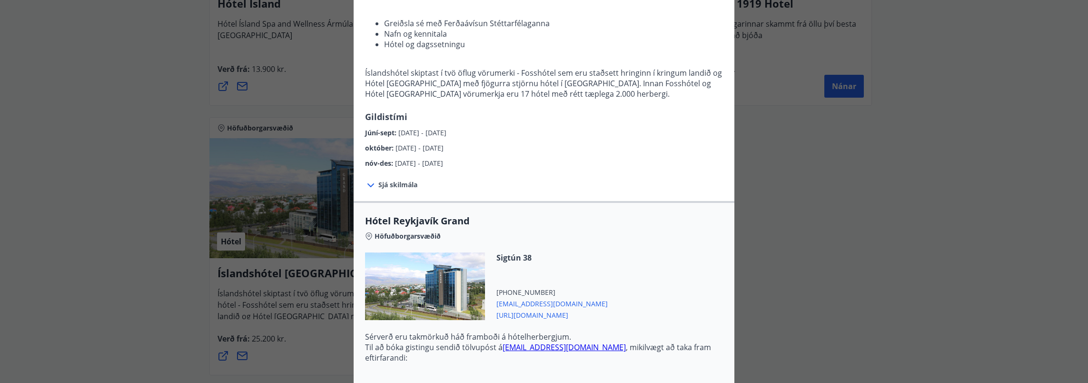
scroll to position [143, 0]
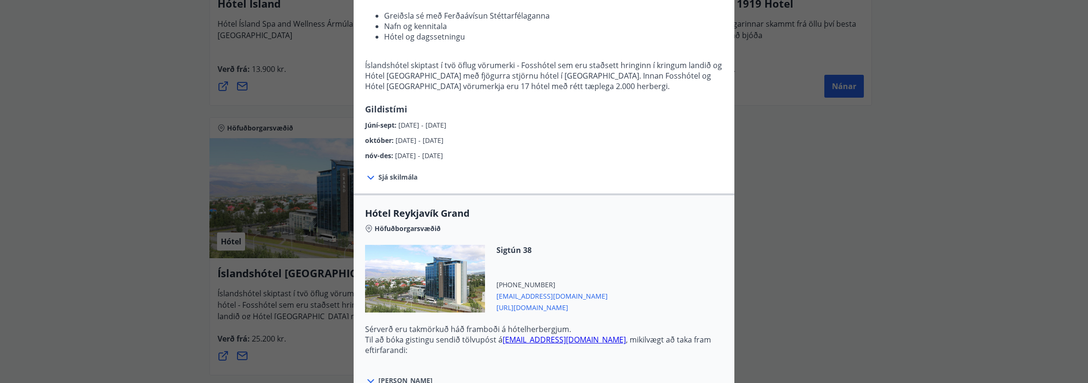
click at [478, 220] on div "Höfuðborgarsvæðið" at bounding box center [544, 226] width 358 height 13
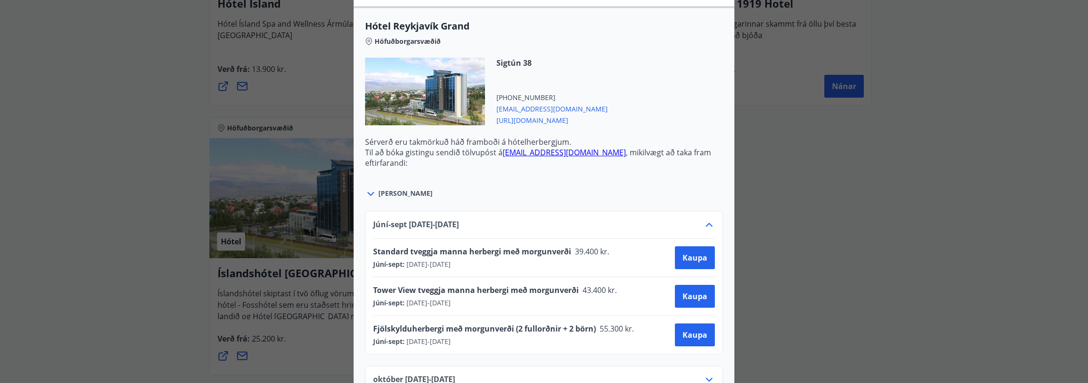
scroll to position [333, 0]
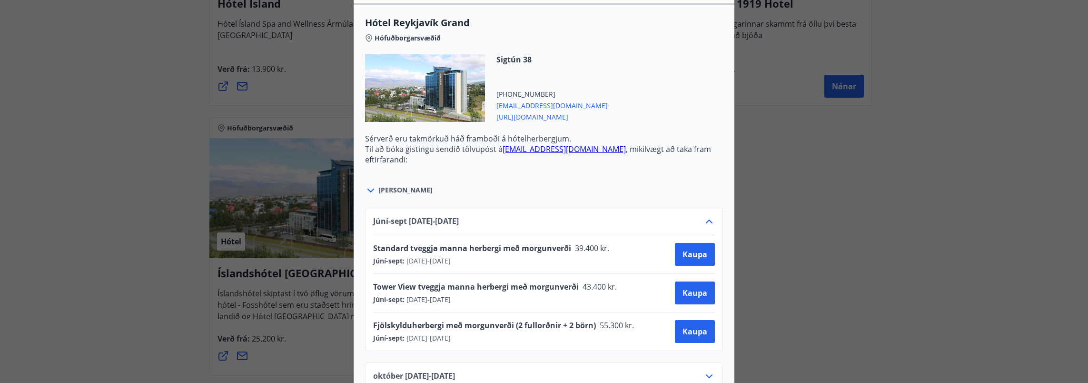
drag, startPoint x: 925, startPoint y: 106, endPoint x: 905, endPoint y: 96, distance: 21.7
click at [925, 106] on div "Íslandshótel Reykjavík Ekki er hægt að nýta Ferðaávísun fyrir bókanir sem eru g…" at bounding box center [544, 191] width 1088 height 383
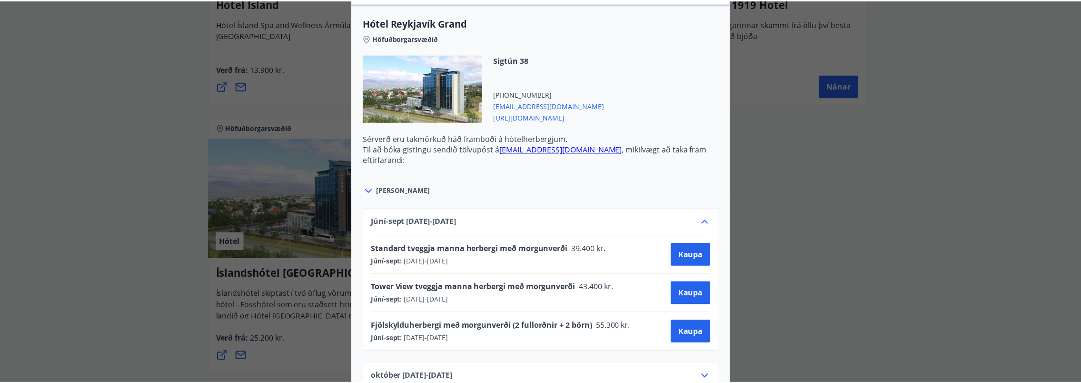
scroll to position [0, 0]
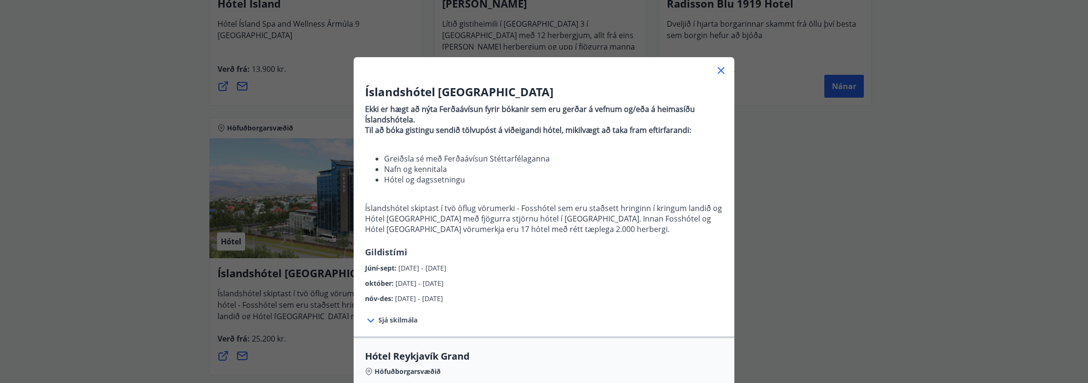
click at [718, 68] on icon at bounding box center [721, 70] width 7 height 7
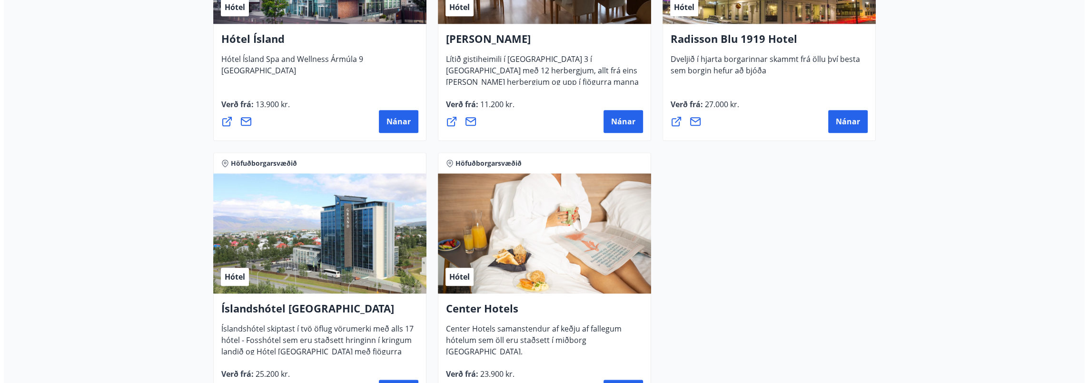
scroll to position [902, 0]
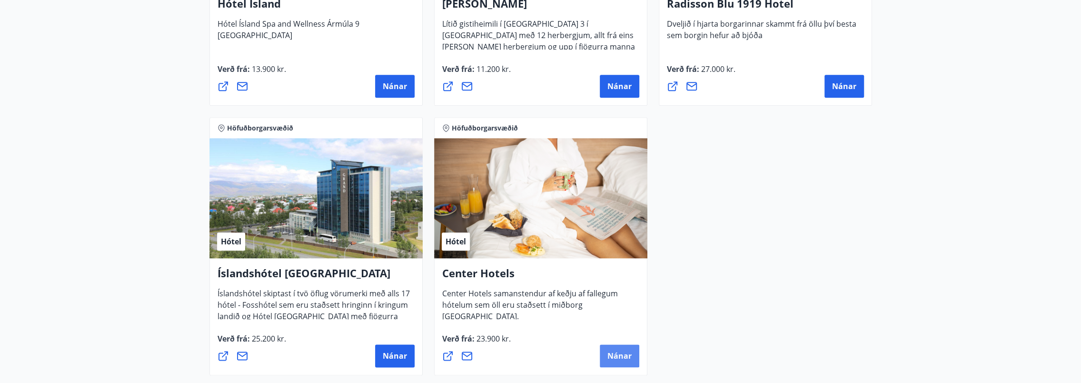
click at [629, 357] on span "Nánar" at bounding box center [619, 355] width 24 height 10
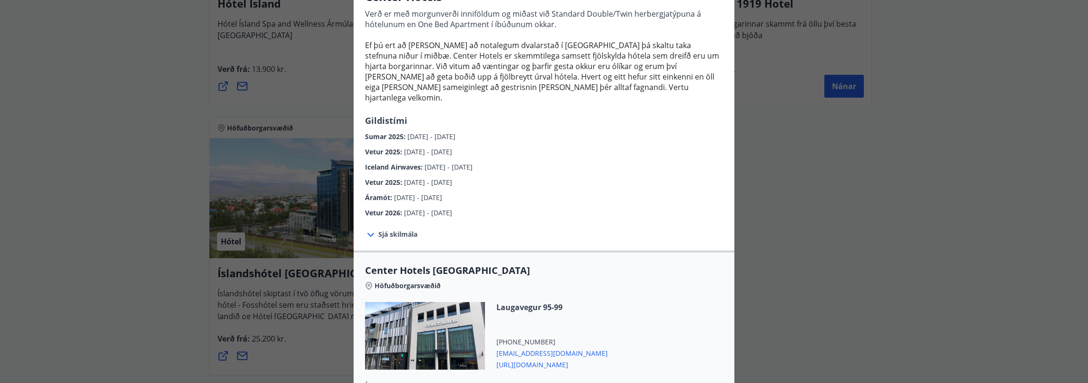
scroll to position [0, 0]
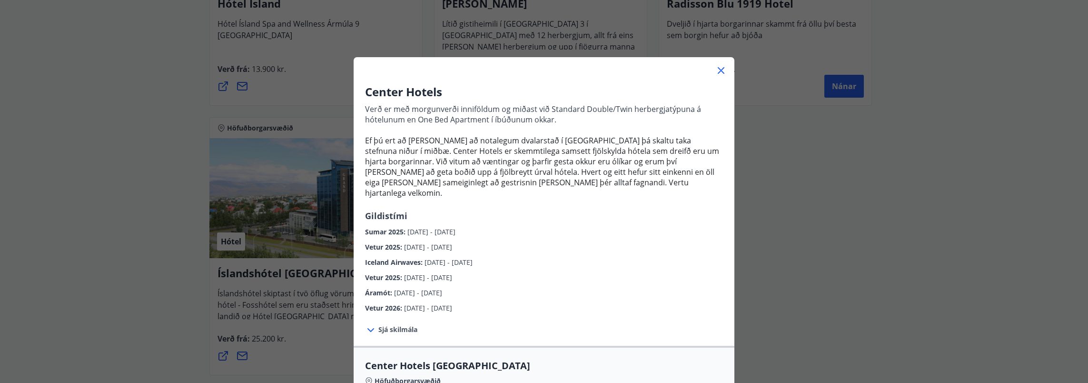
click at [197, 298] on div "Center Hotels Verð er með morgunverði inniföldum og miðast við Standard Double/…" at bounding box center [544, 191] width 1088 height 383
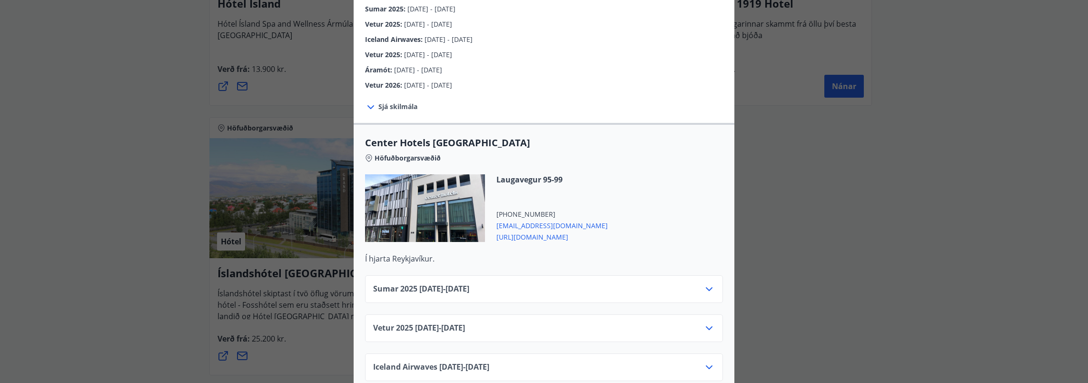
scroll to position [238, 0]
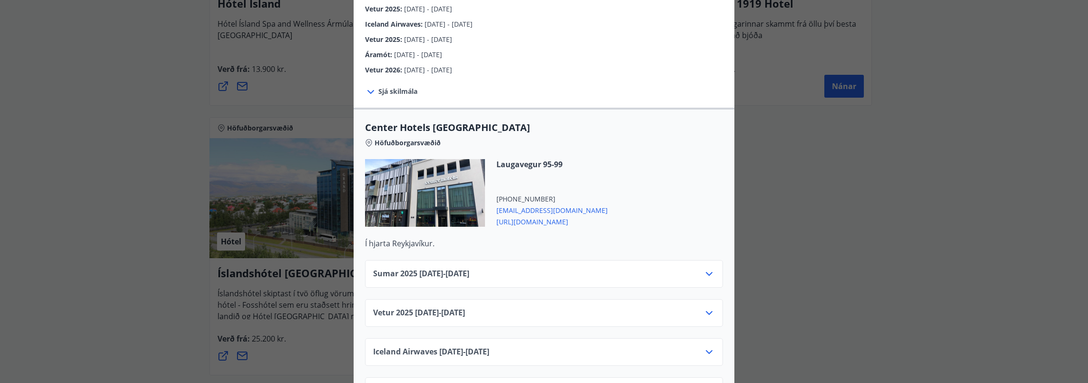
click at [706, 268] on icon at bounding box center [709, 273] width 11 height 11
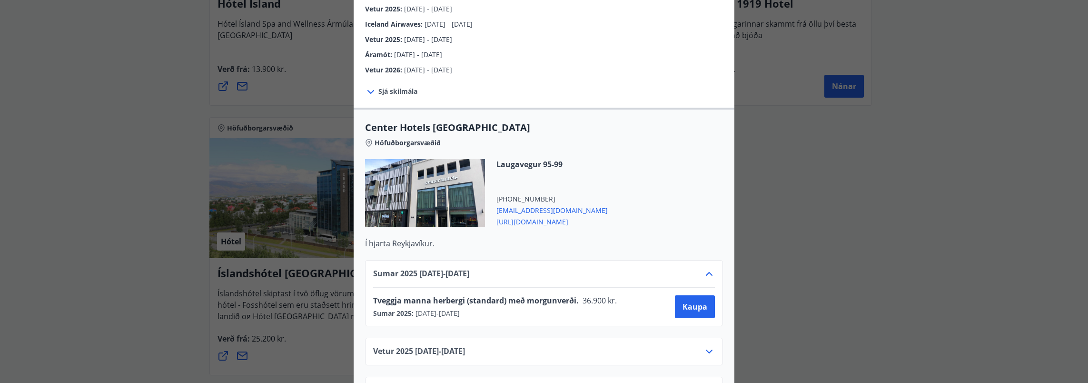
click at [822, 140] on div "Center Hotels Verð er með morgunverði inniföldum og miðast við Standard Double/…" at bounding box center [544, 191] width 1088 height 383
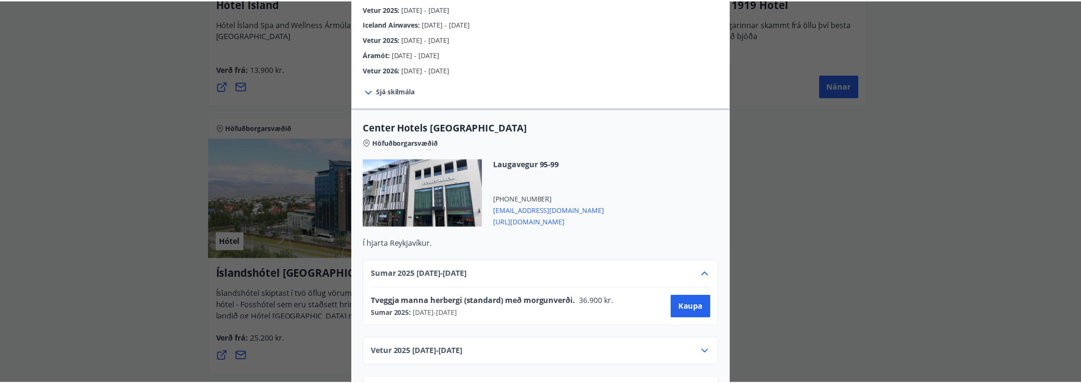
scroll to position [0, 0]
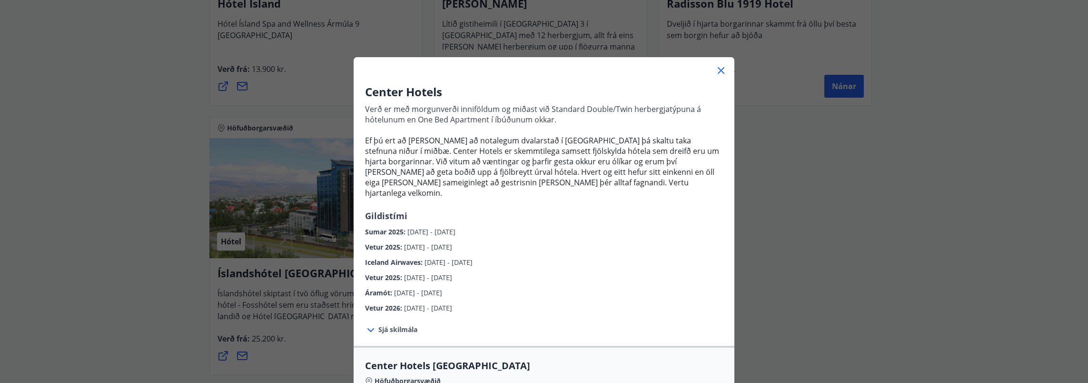
click at [720, 70] on icon at bounding box center [721, 70] width 11 height 11
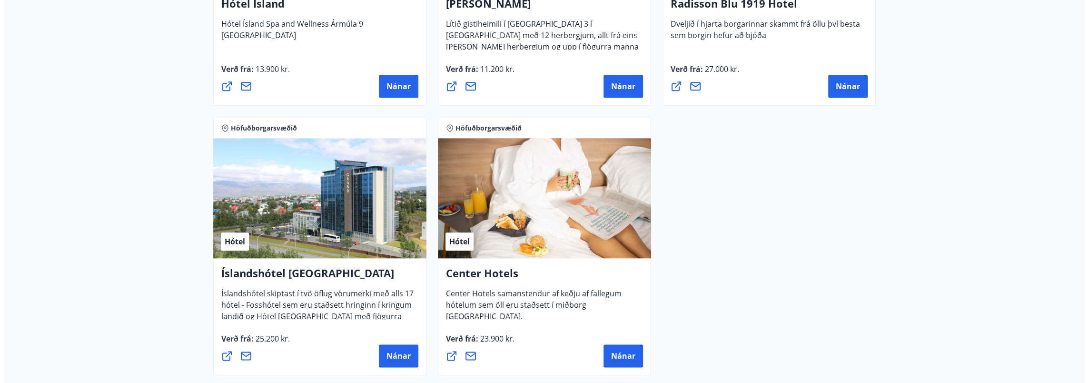
scroll to position [806, 0]
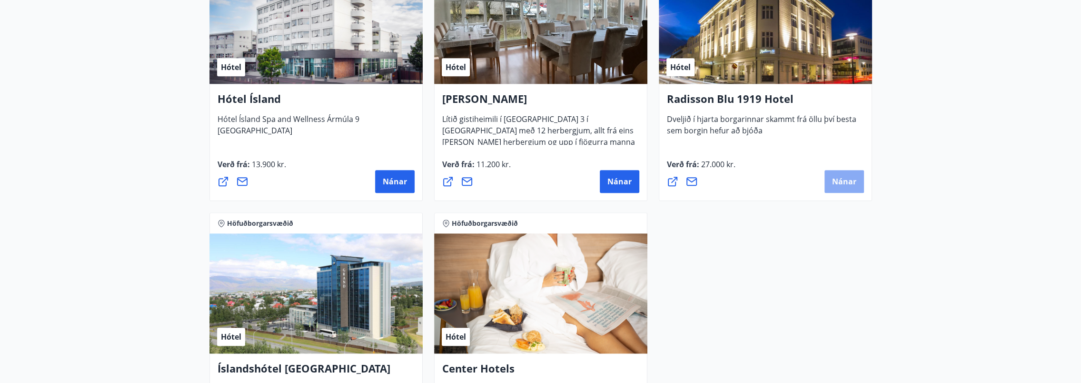
click at [846, 179] on span "Nánar" at bounding box center [844, 181] width 24 height 10
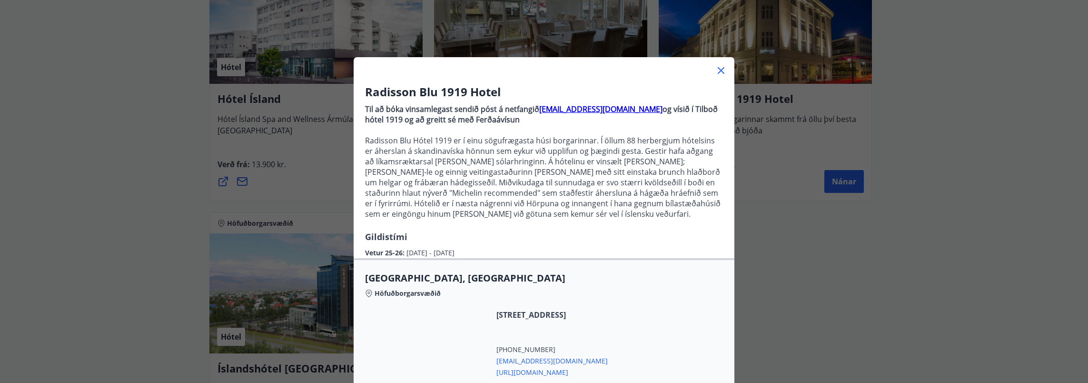
scroll to position [48, 0]
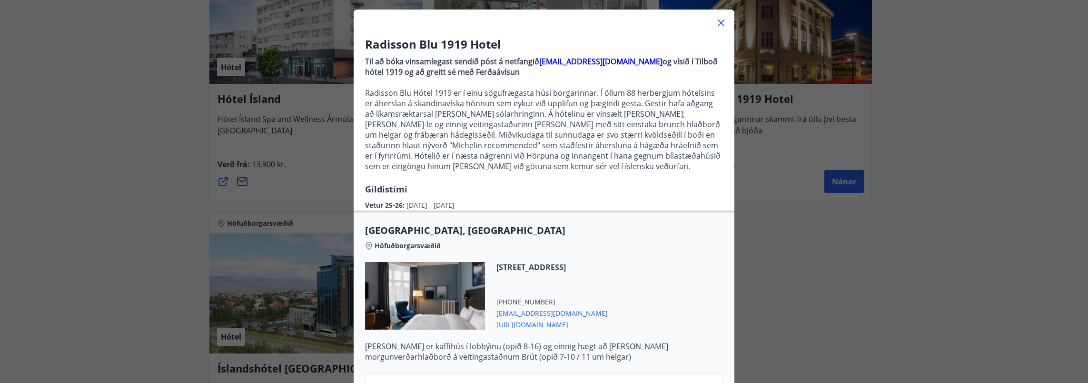
click at [480, 245] on div "Höfuðborgarsvæðið" at bounding box center [544, 243] width 358 height 13
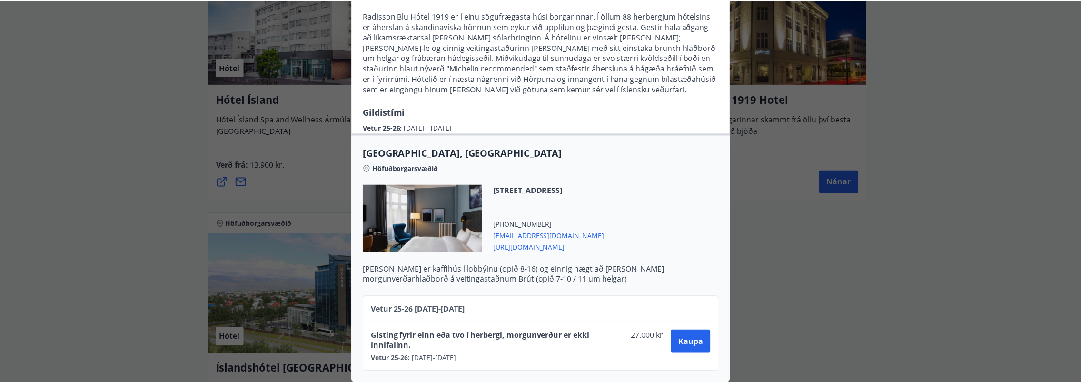
scroll to position [132, 0]
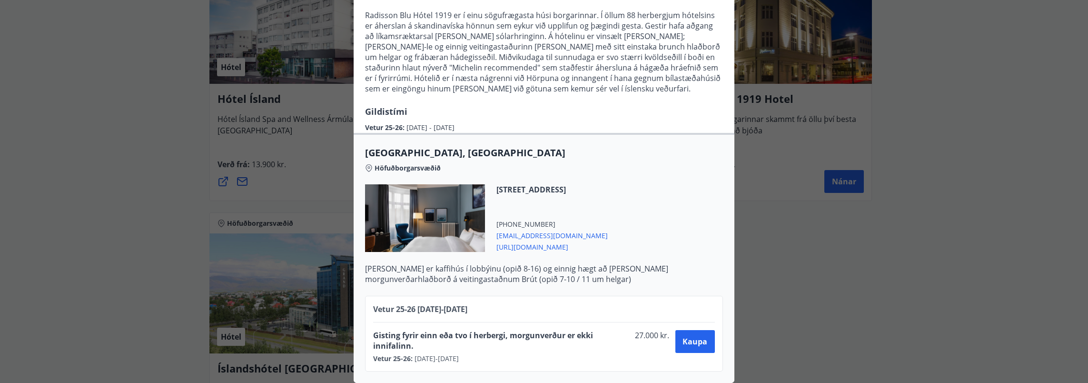
click at [787, 231] on div "Radisson Blu 1919 Hotel Til að bóka vinsamlegast sendið póst á netfangið [EMAIL…" at bounding box center [544, 66] width 1088 height 383
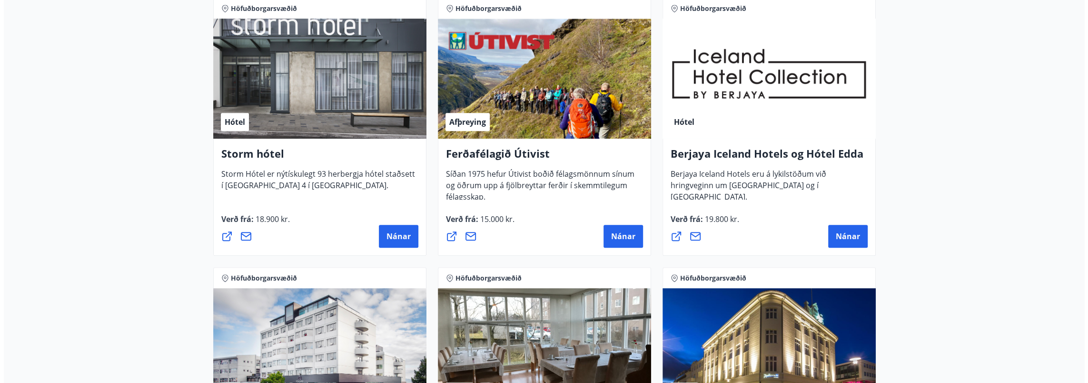
scroll to position [473, 0]
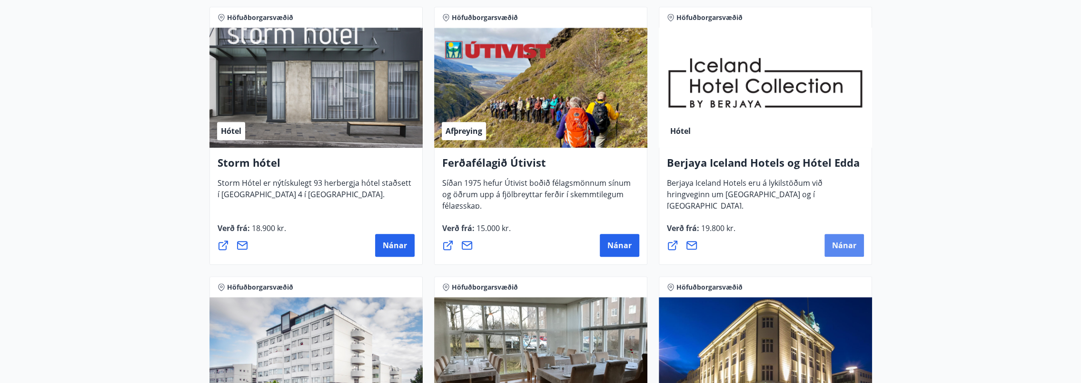
click at [837, 246] on span "Nánar" at bounding box center [844, 245] width 24 height 10
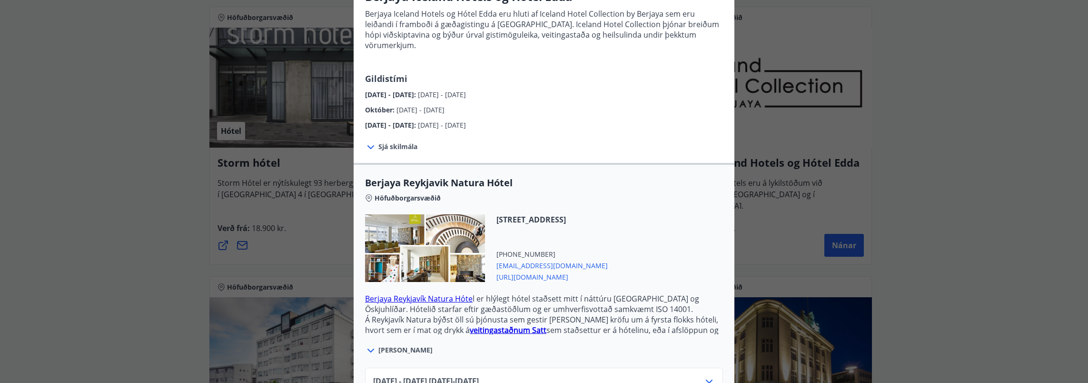
scroll to position [143, 0]
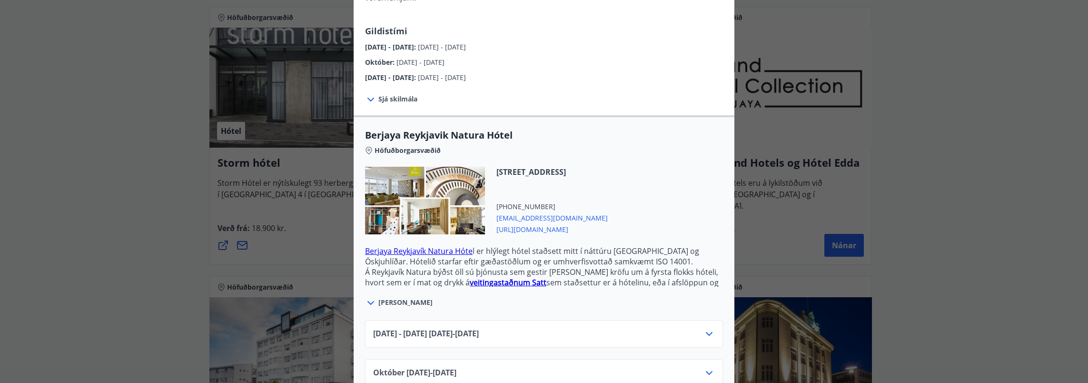
click at [707, 328] on icon at bounding box center [709, 333] width 11 height 11
click at [119, 223] on div "Berjaya Iceland Hotels og Hótel Edda Berjaya Iceland Hotels og Hótel Edda eru h…" at bounding box center [544, 48] width 1088 height 383
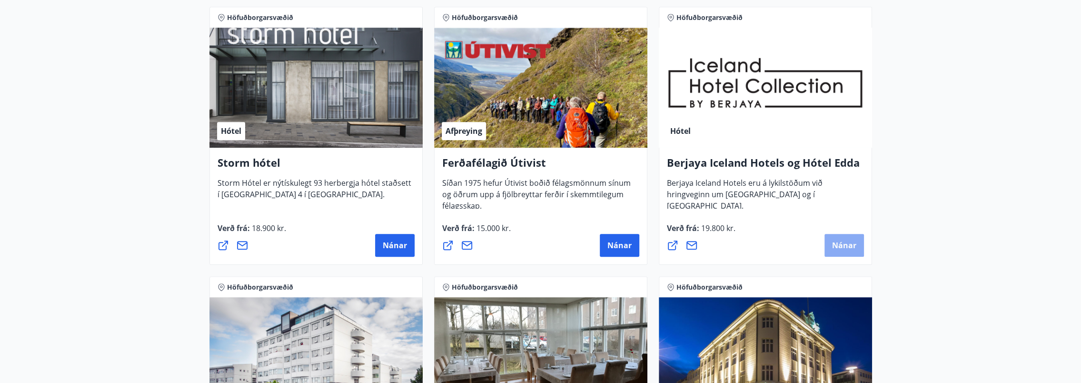
click at [850, 241] on span "Nánar" at bounding box center [844, 245] width 24 height 10
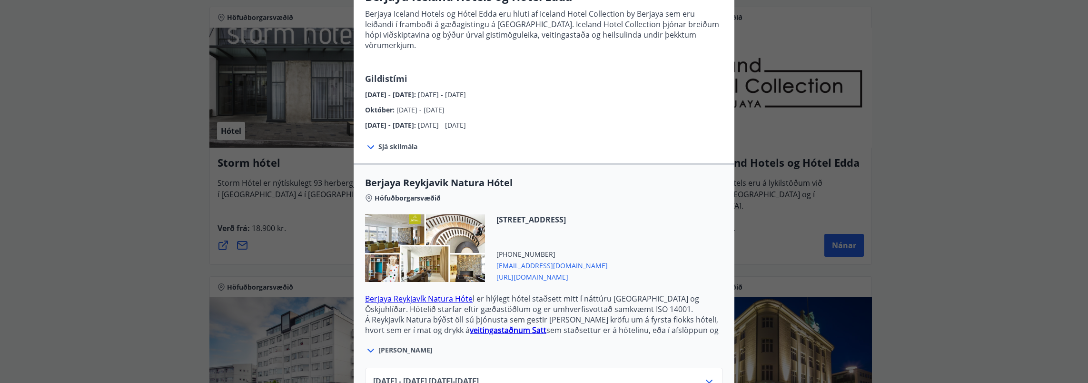
scroll to position [48, 0]
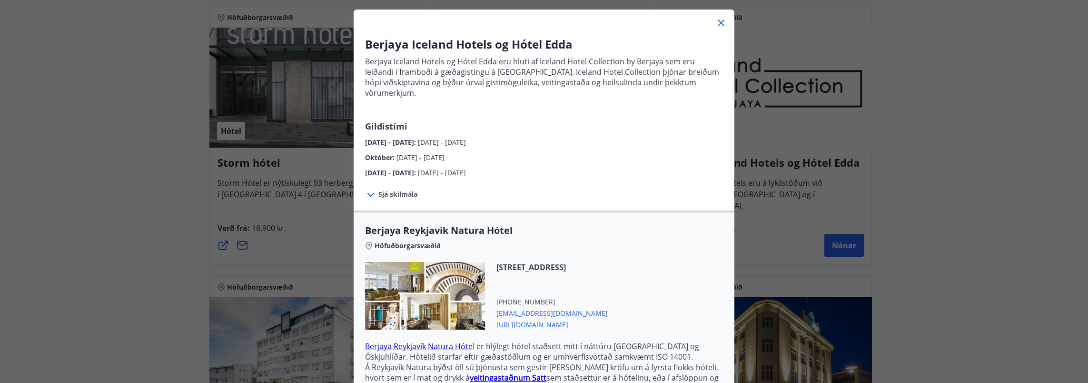
click at [382, 189] on span "Sjá skilmála" at bounding box center [397, 194] width 39 height 10
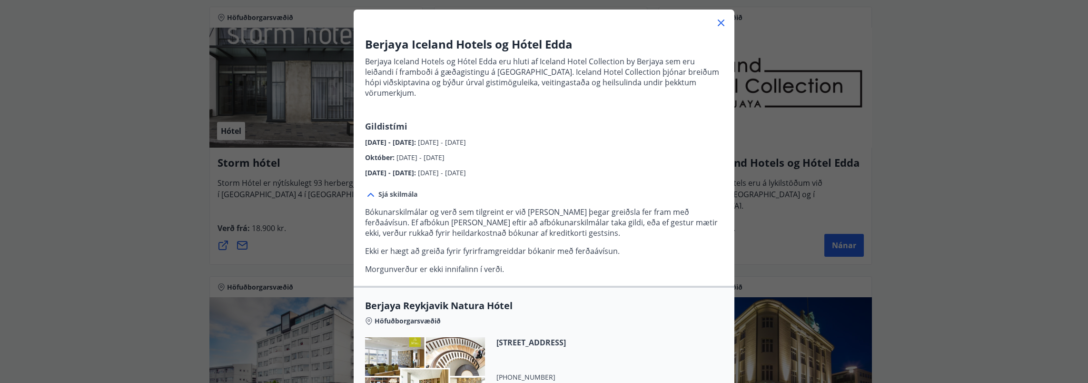
click at [382, 189] on span "Sjá skilmála" at bounding box center [397, 194] width 39 height 10
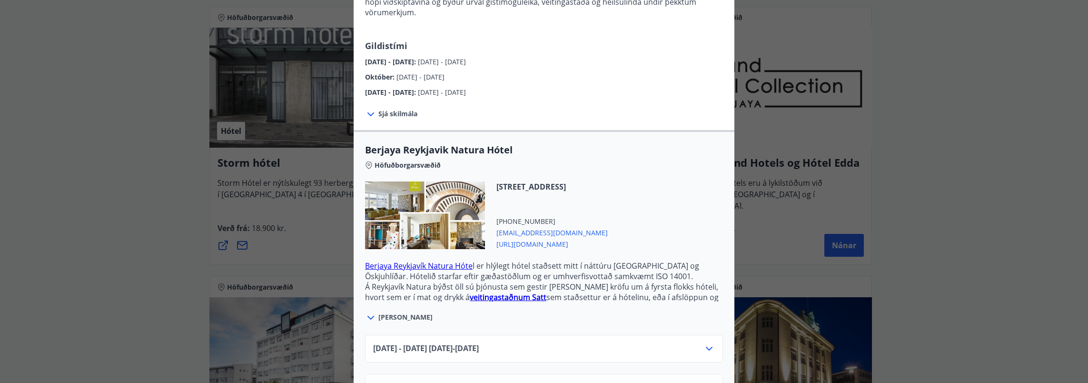
scroll to position [143, 0]
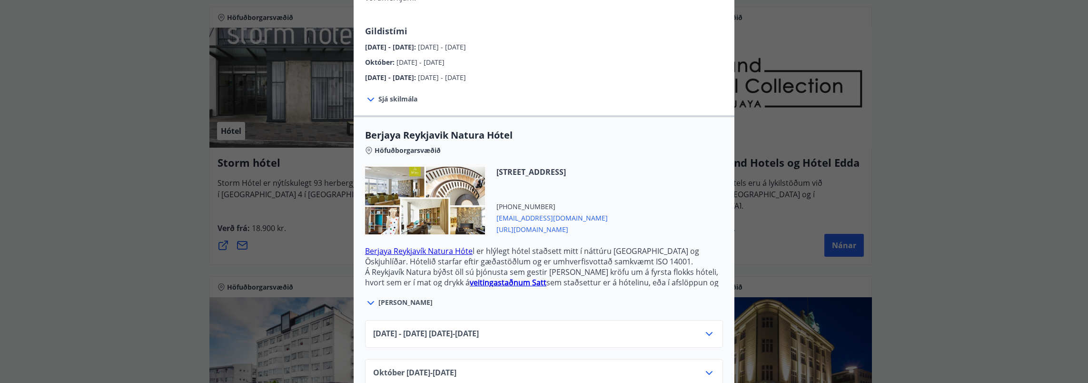
click at [704, 328] on icon at bounding box center [709, 333] width 11 height 11
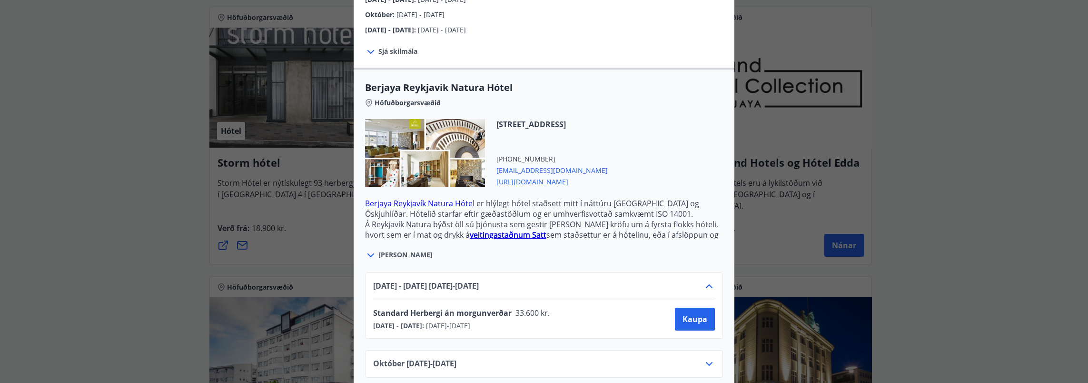
scroll to position [231, 0]
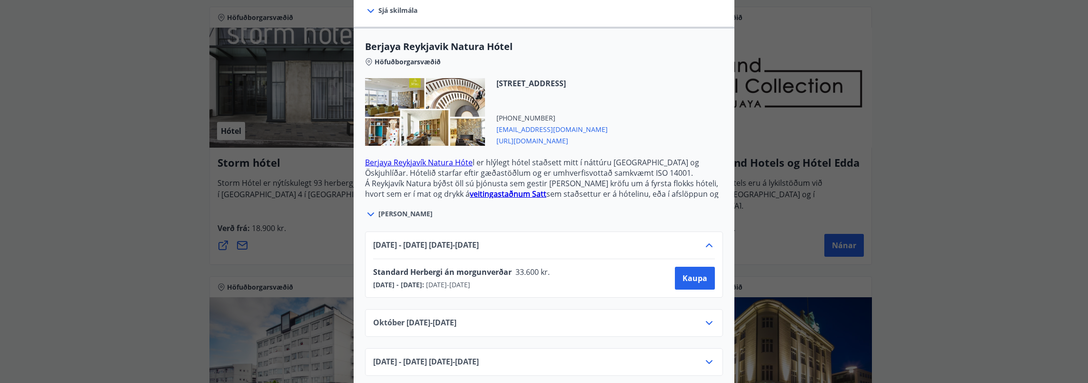
click at [558, 123] on span "[EMAIL_ADDRESS][DOMAIN_NAME]" at bounding box center [552, 128] width 111 height 11
click at [588, 134] on span "[URL][DOMAIN_NAME]" at bounding box center [552, 139] width 111 height 11
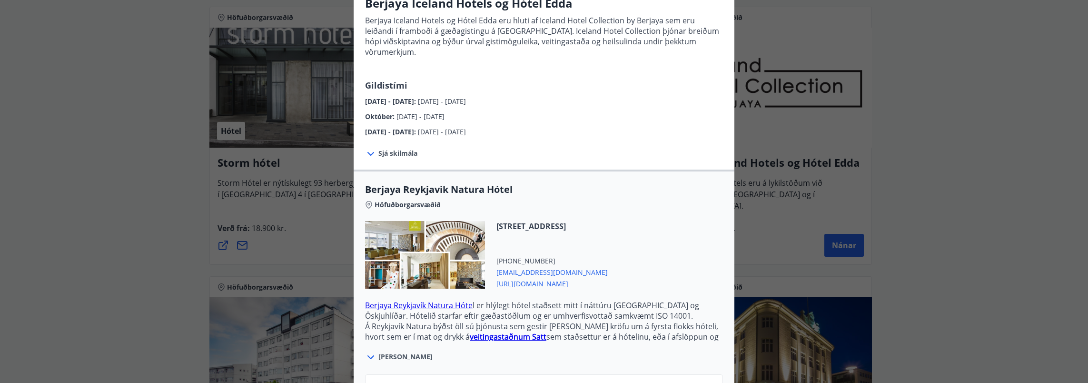
scroll to position [0, 0]
